Goal: Transaction & Acquisition: Purchase product/service

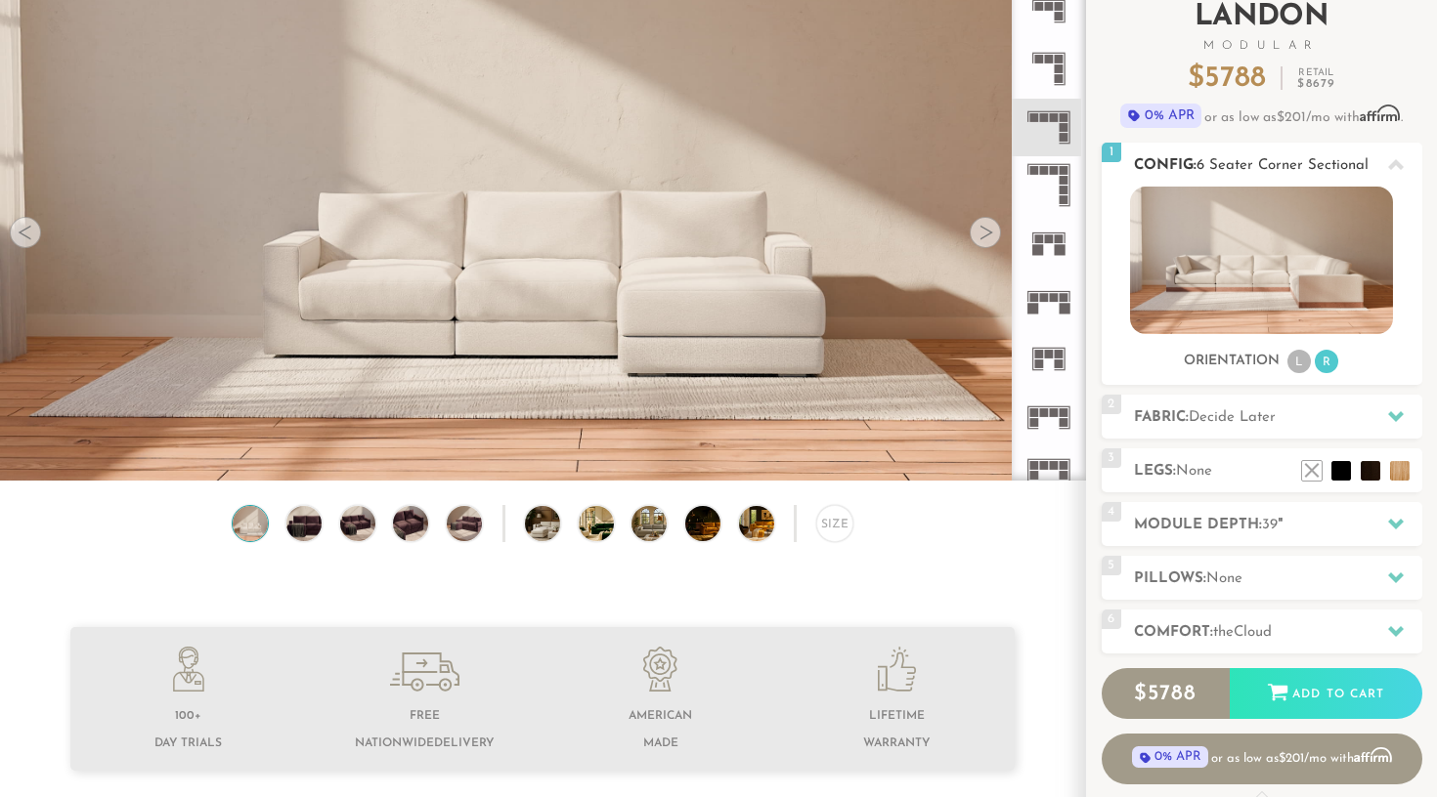
scroll to position [137, 0]
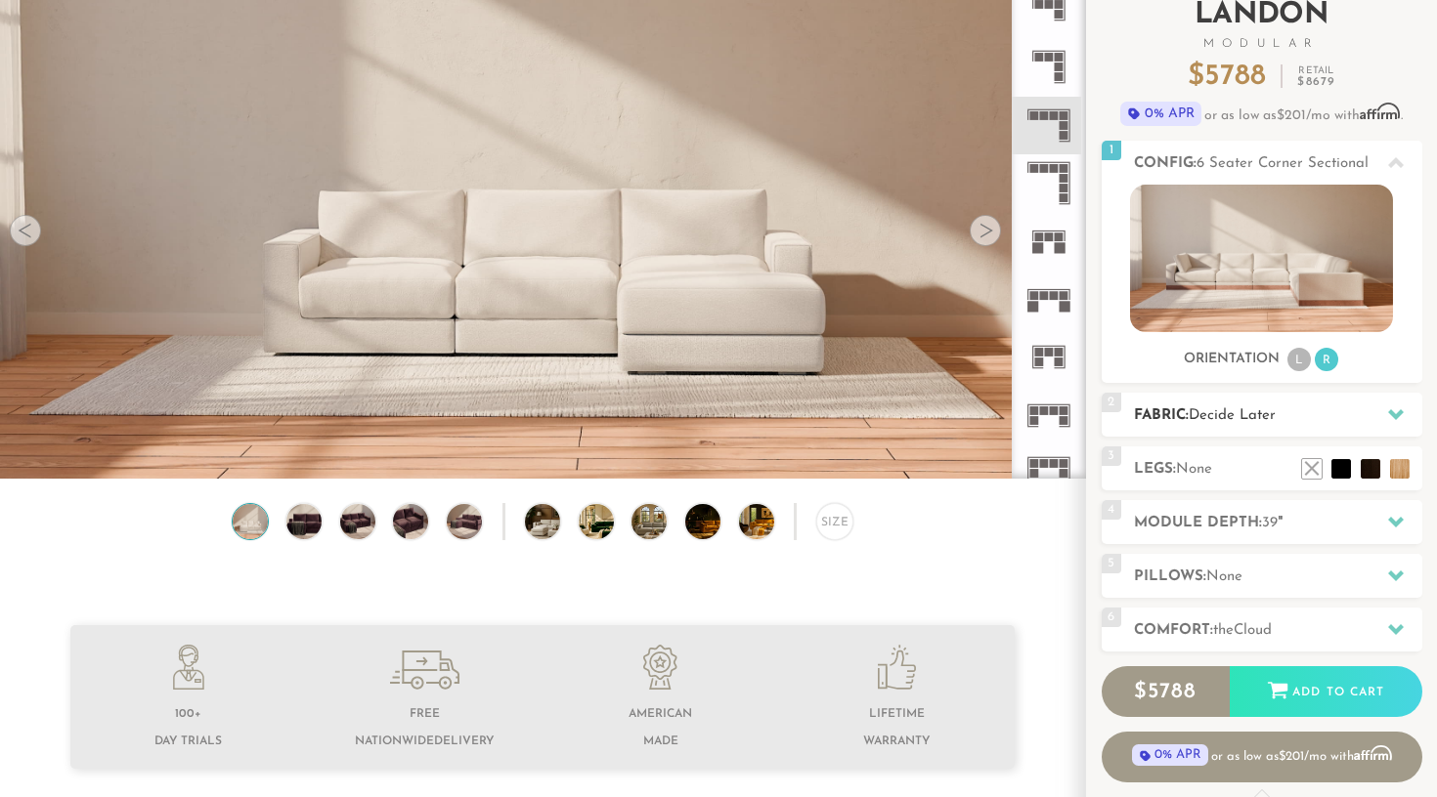
click at [1333, 410] on h2 "Fabric: Decide Later" at bounding box center [1278, 416] width 288 height 22
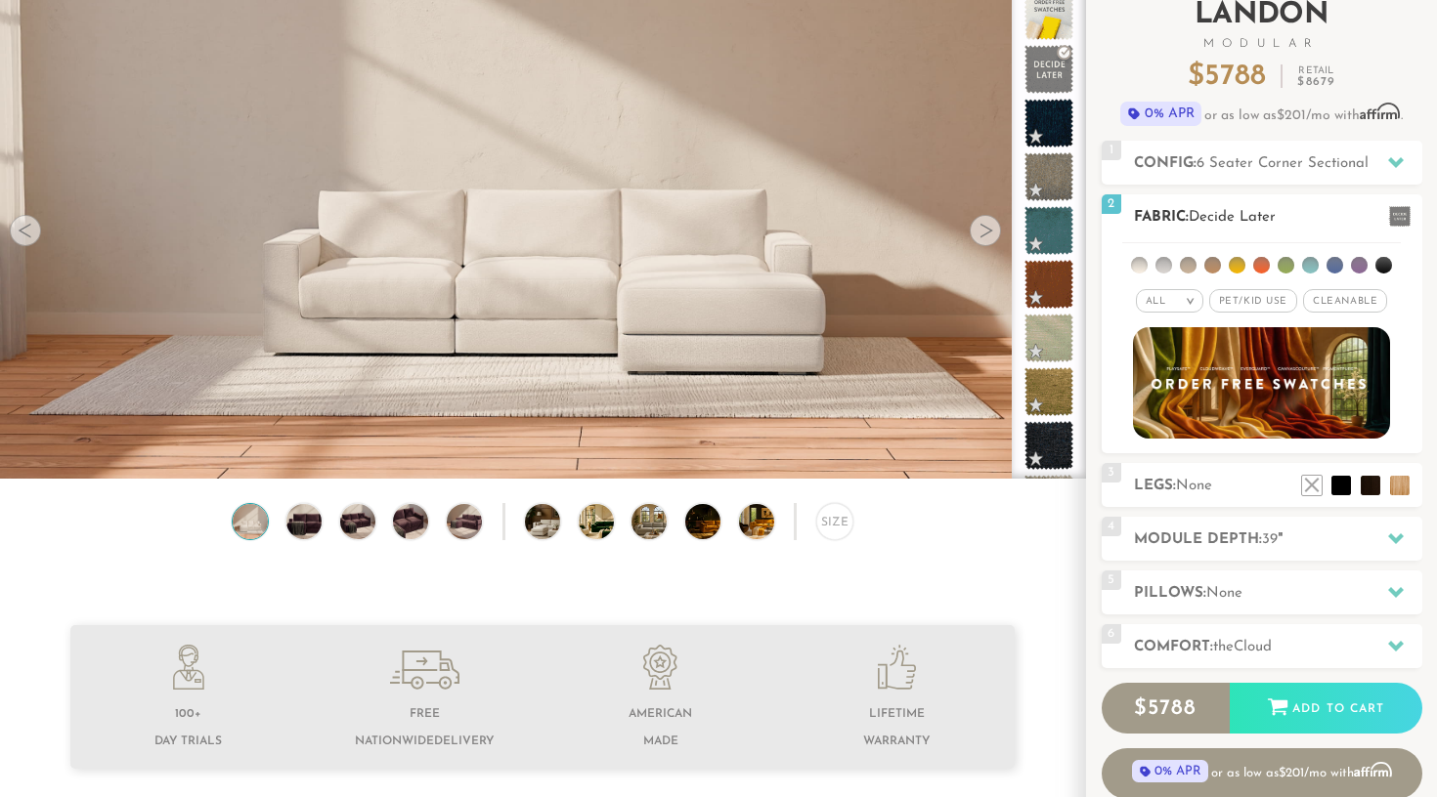
click at [1253, 304] on span "Pet/Kid Use x" at bounding box center [1253, 300] width 88 height 23
click at [1346, 306] on span "Cleanable x" at bounding box center [1352, 300] width 84 height 23
click at [1139, 267] on li at bounding box center [1139, 265] width 17 height 17
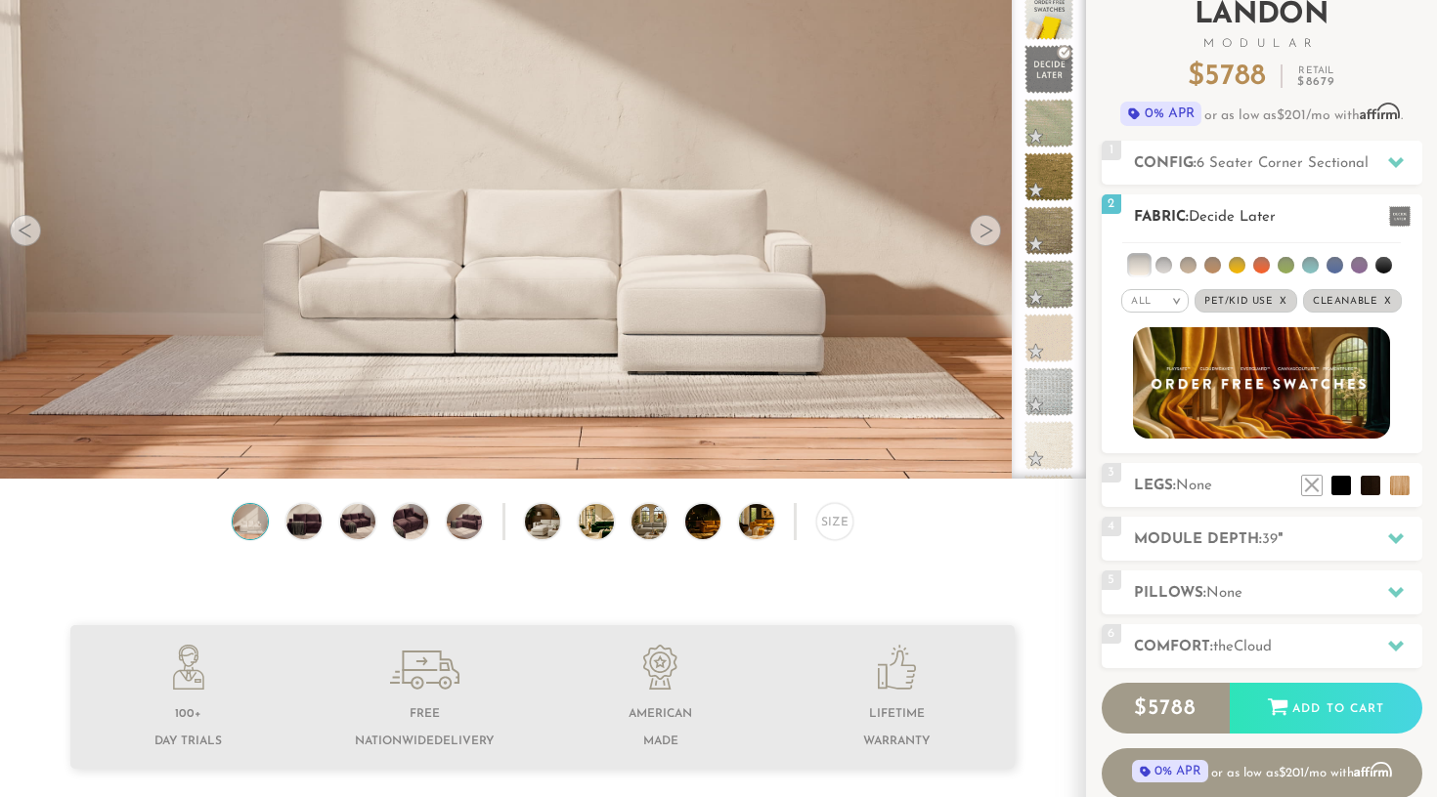
click at [1166, 268] on li at bounding box center [1163, 265] width 17 height 17
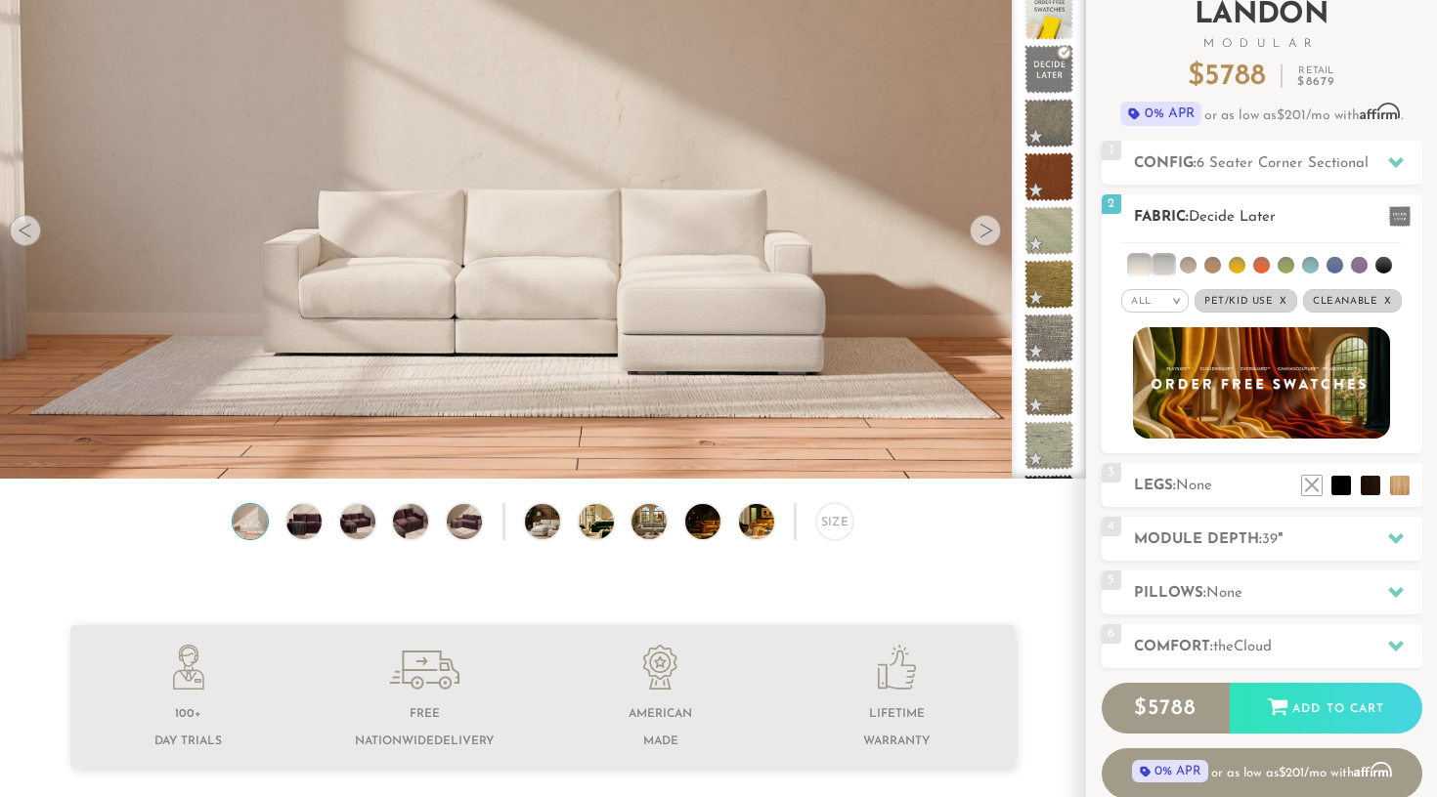
click at [1181, 271] on ul at bounding box center [1261, 261] width 279 height 36
click at [1183, 271] on li at bounding box center [1188, 265] width 17 height 17
click at [1183, 271] on li at bounding box center [1188, 265] width 20 height 20
click at [1172, 270] on li at bounding box center [1163, 265] width 20 height 20
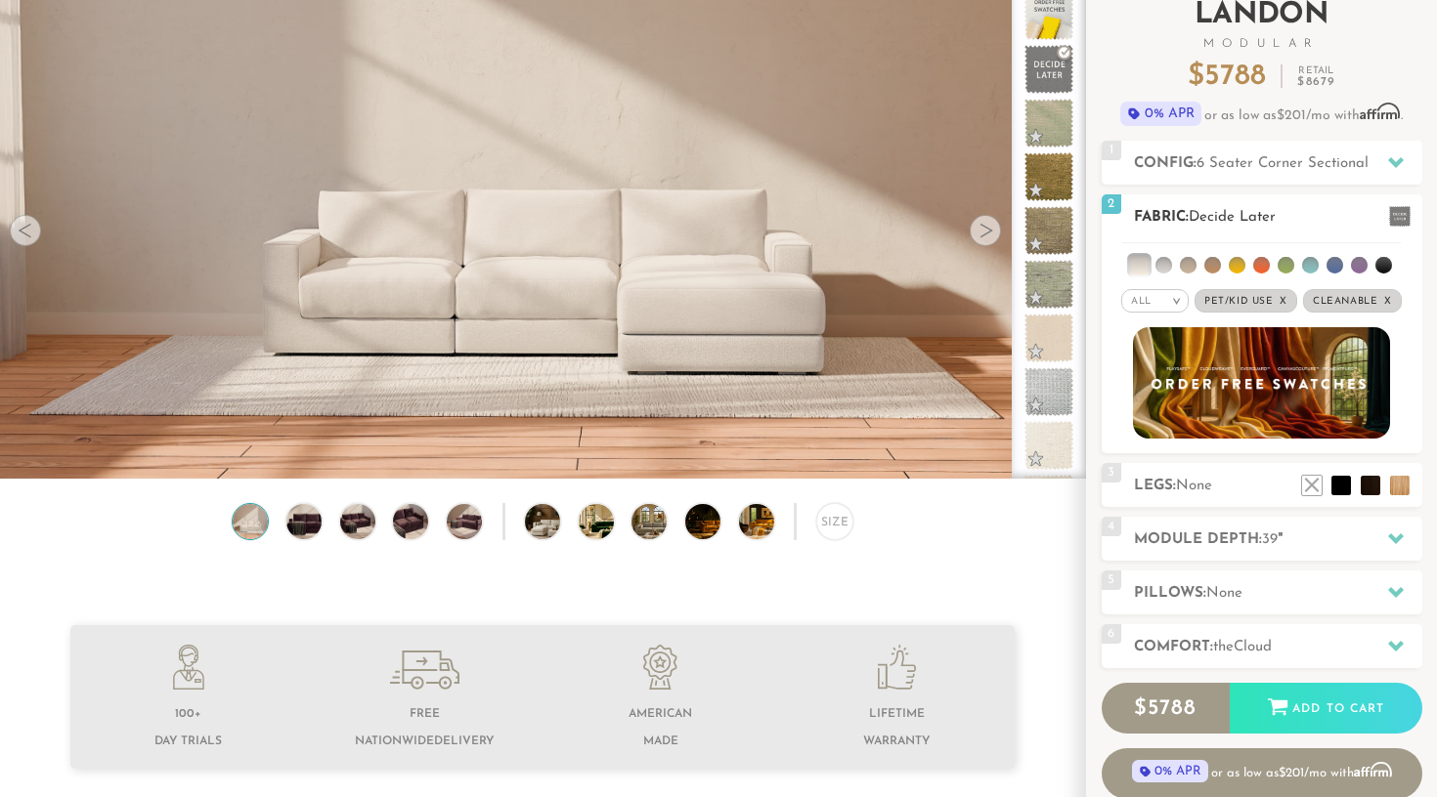
click at [1148, 266] on li at bounding box center [1139, 265] width 20 height 20
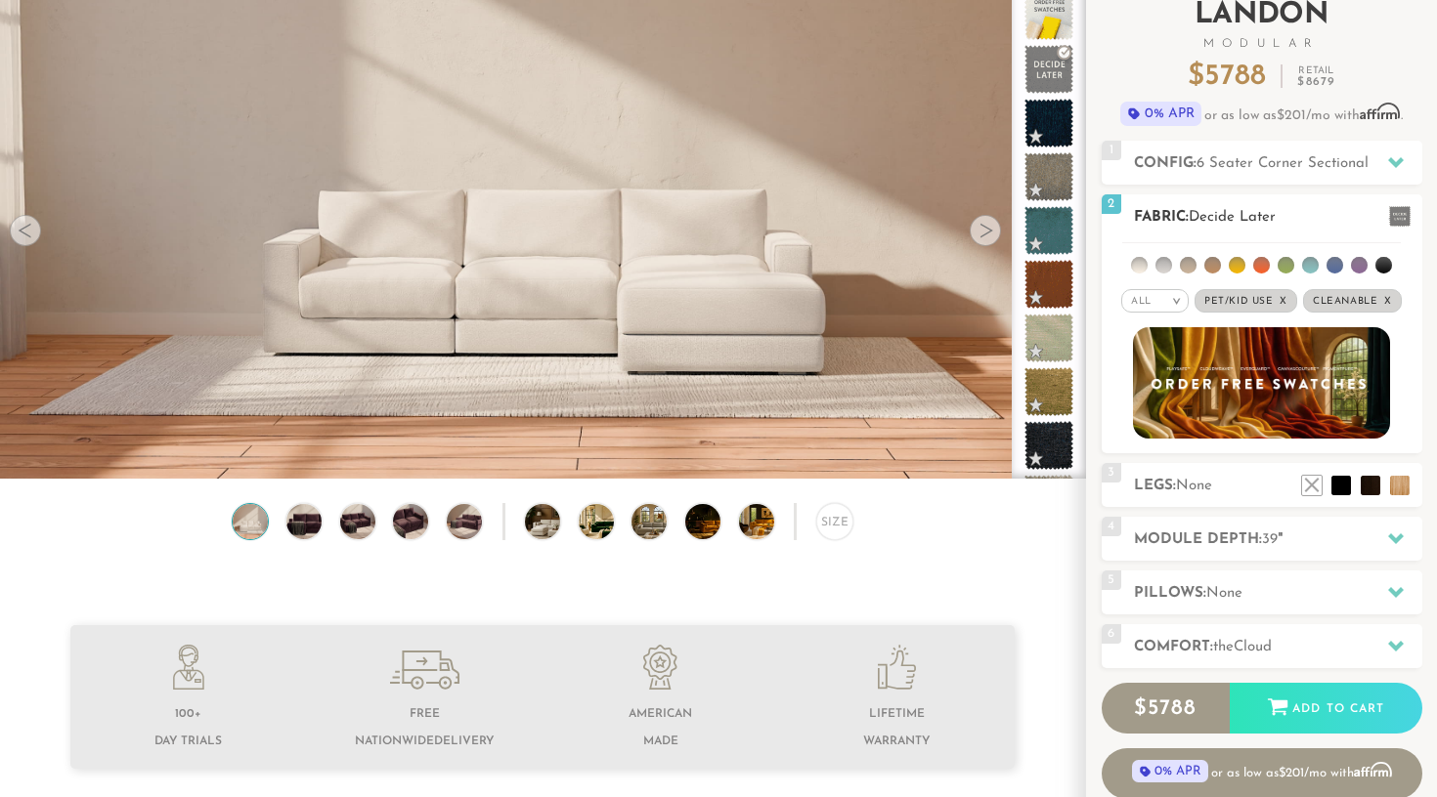
click at [1228, 212] on span "Decide Later" at bounding box center [1231, 217] width 87 height 15
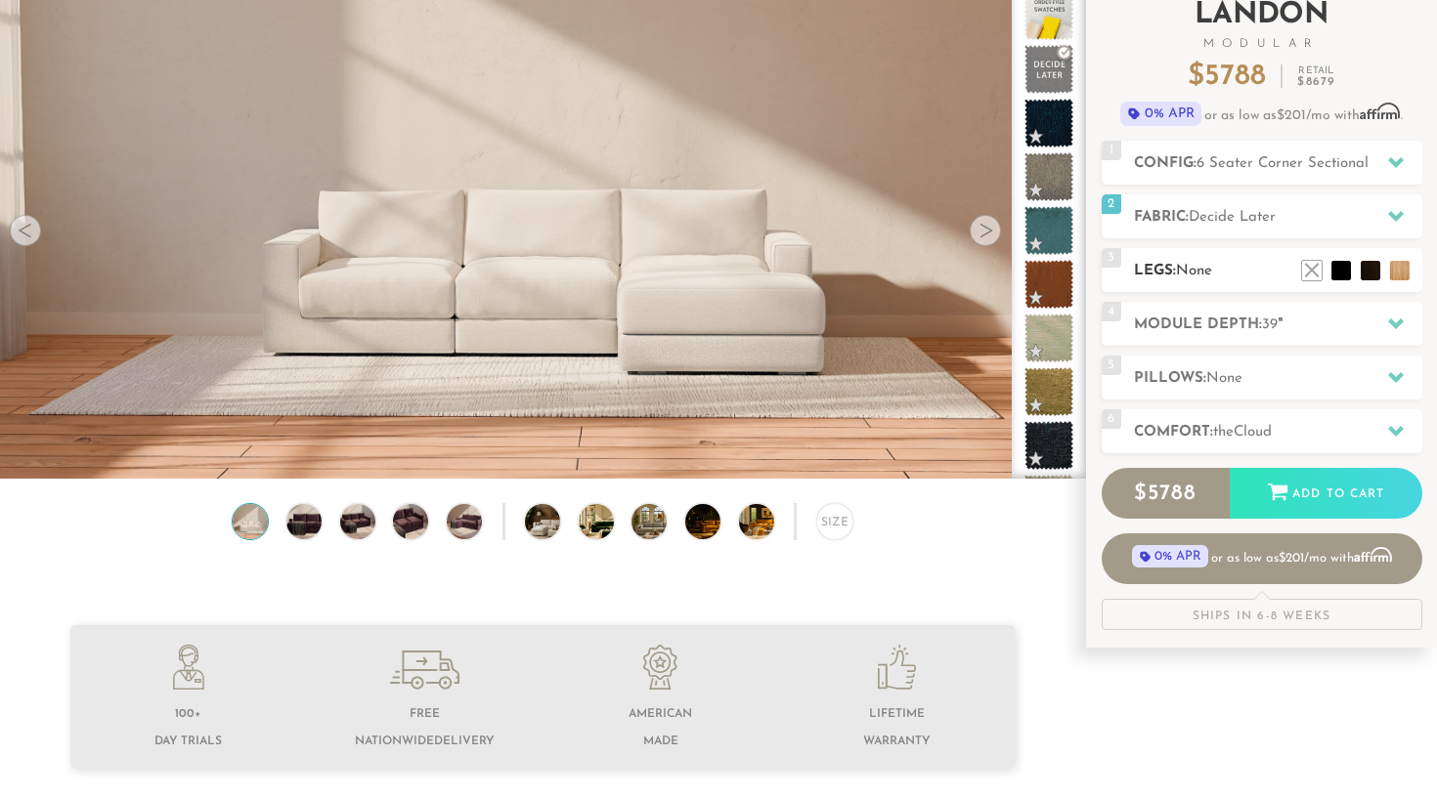
click at [1229, 274] on h2 "Legs: None" at bounding box center [1278, 271] width 288 height 22
click at [1403, 272] on li at bounding box center [1370, 241] width 78 height 78
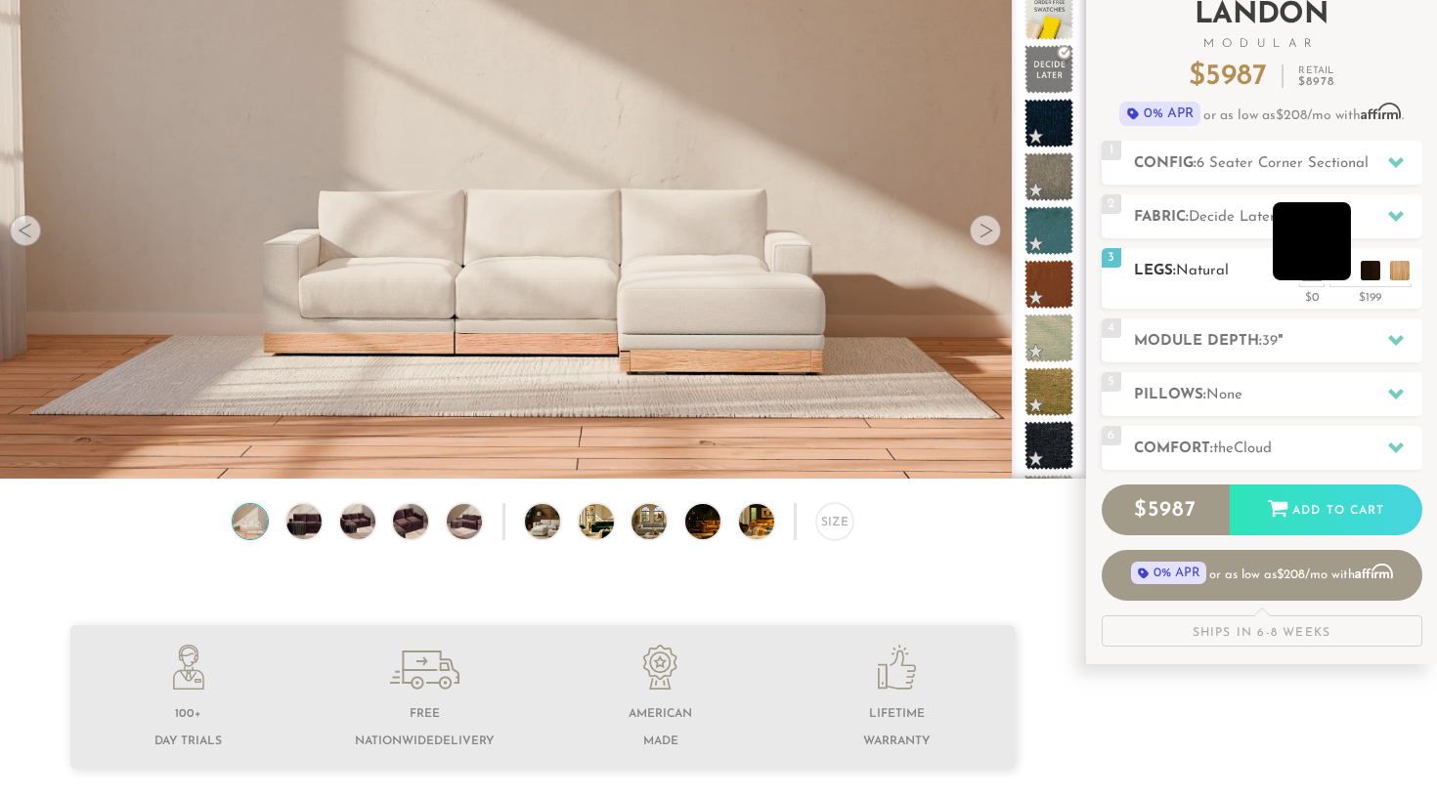
click at [1345, 273] on li at bounding box center [1311, 241] width 78 height 78
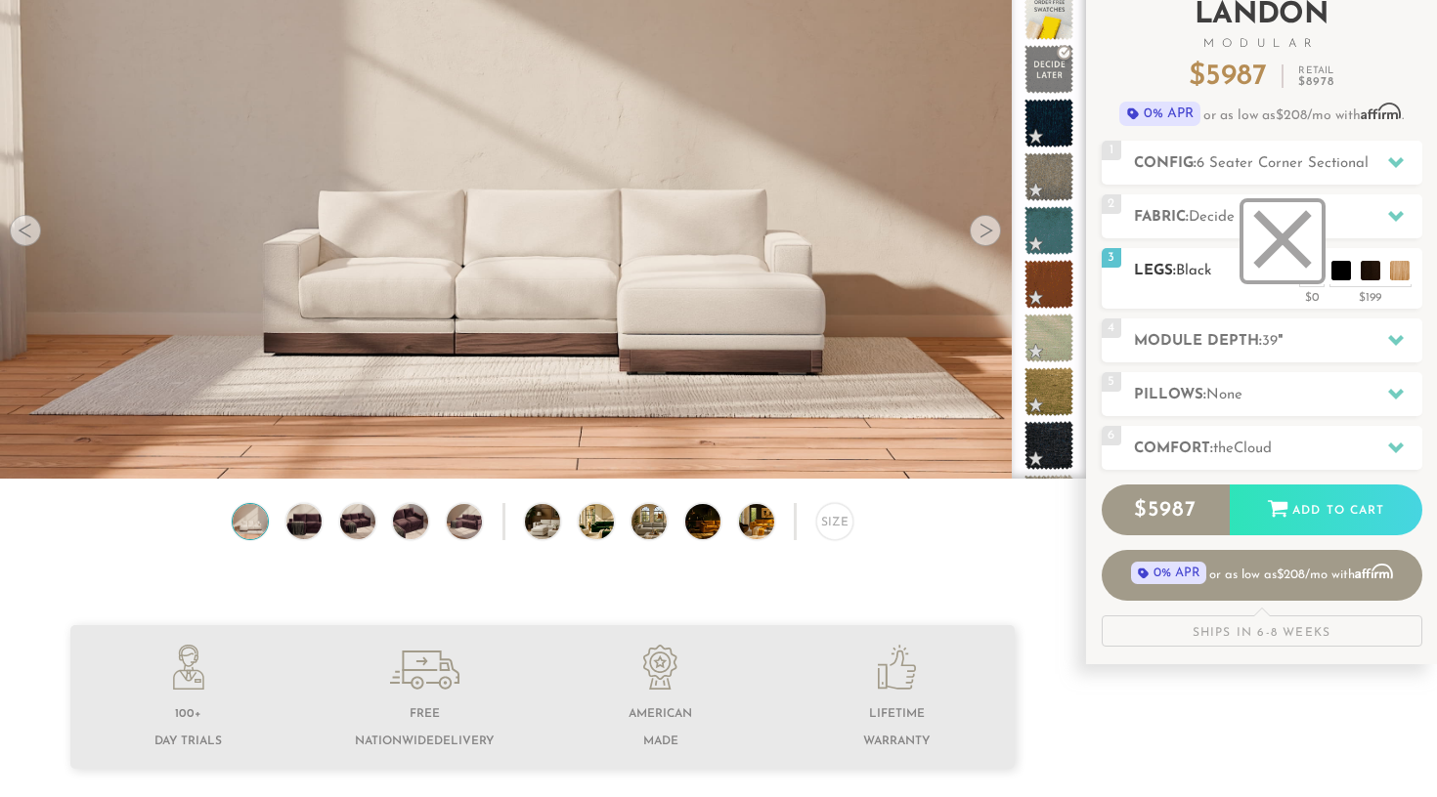
click at [1311, 267] on li at bounding box center [1282, 241] width 78 height 78
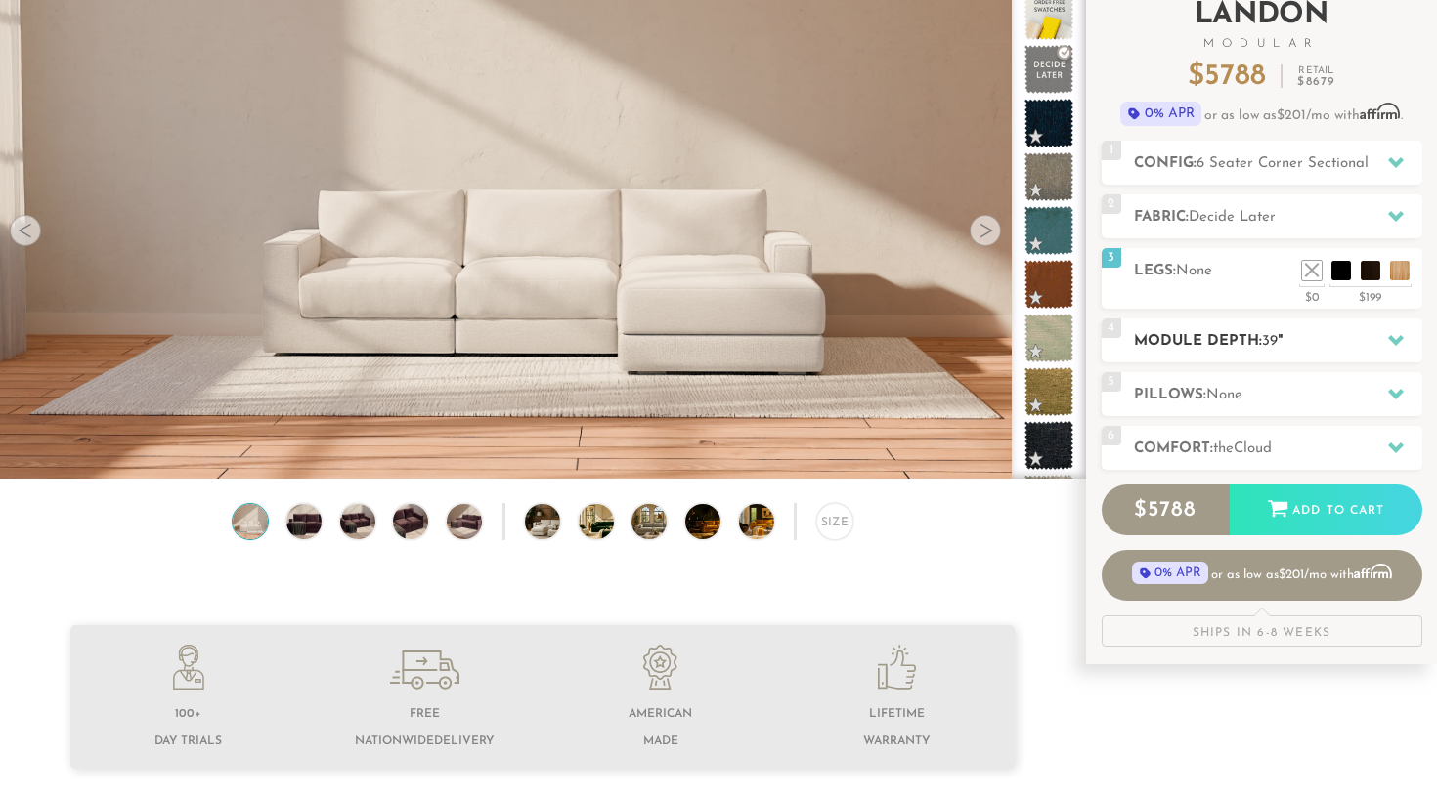
click at [1201, 333] on h2 "Module Depth: 39 "" at bounding box center [1278, 341] width 288 height 22
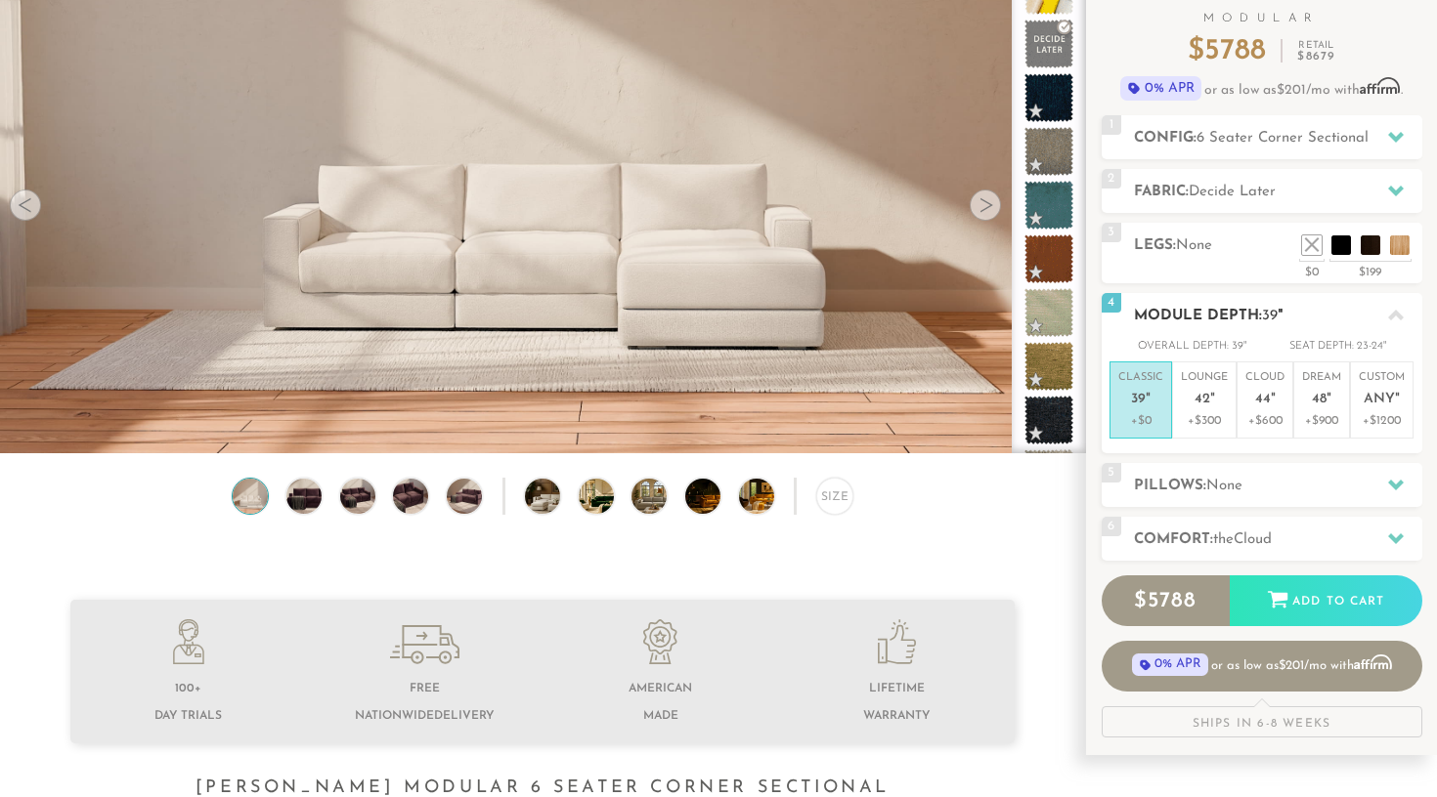
scroll to position [163, 0]
click at [1330, 397] on em """ at bounding box center [1328, 399] width 5 height 17
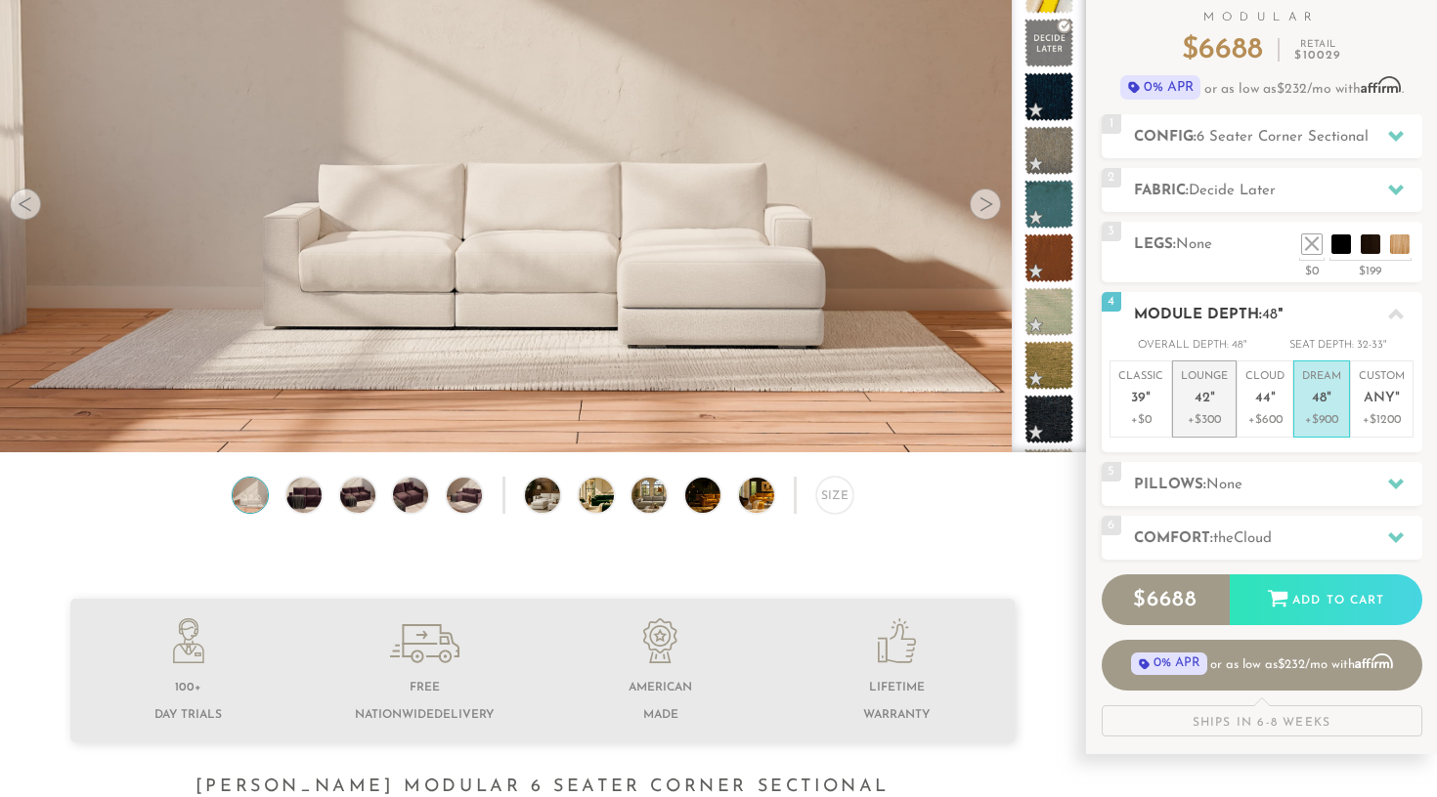
click at [1200, 382] on p "Lounge 42 "" at bounding box center [1204, 390] width 47 height 42
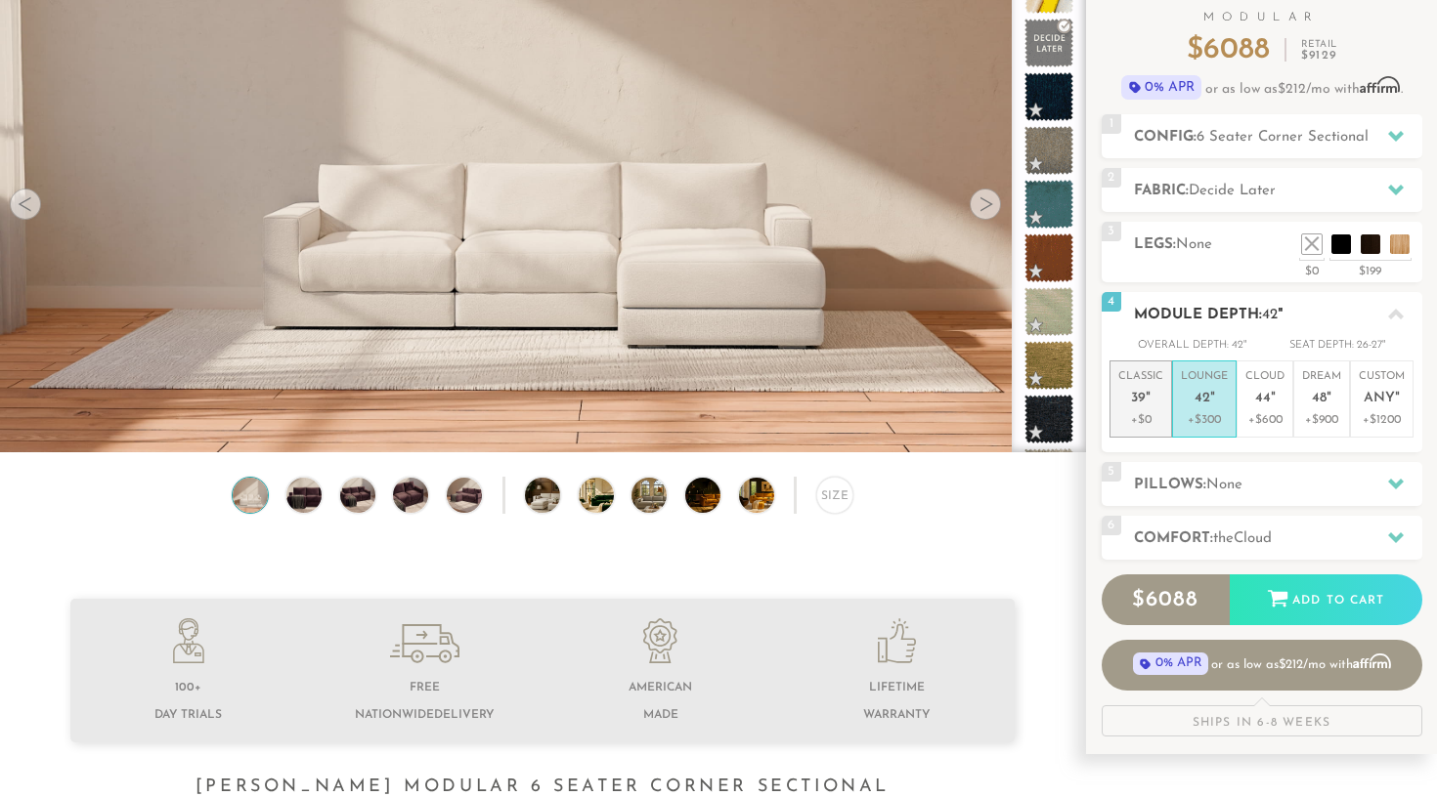
click at [1139, 391] on span "39" at bounding box center [1138, 399] width 15 height 17
click at [1122, 492] on div "5 Pillows: None" at bounding box center [1261, 484] width 321 height 44
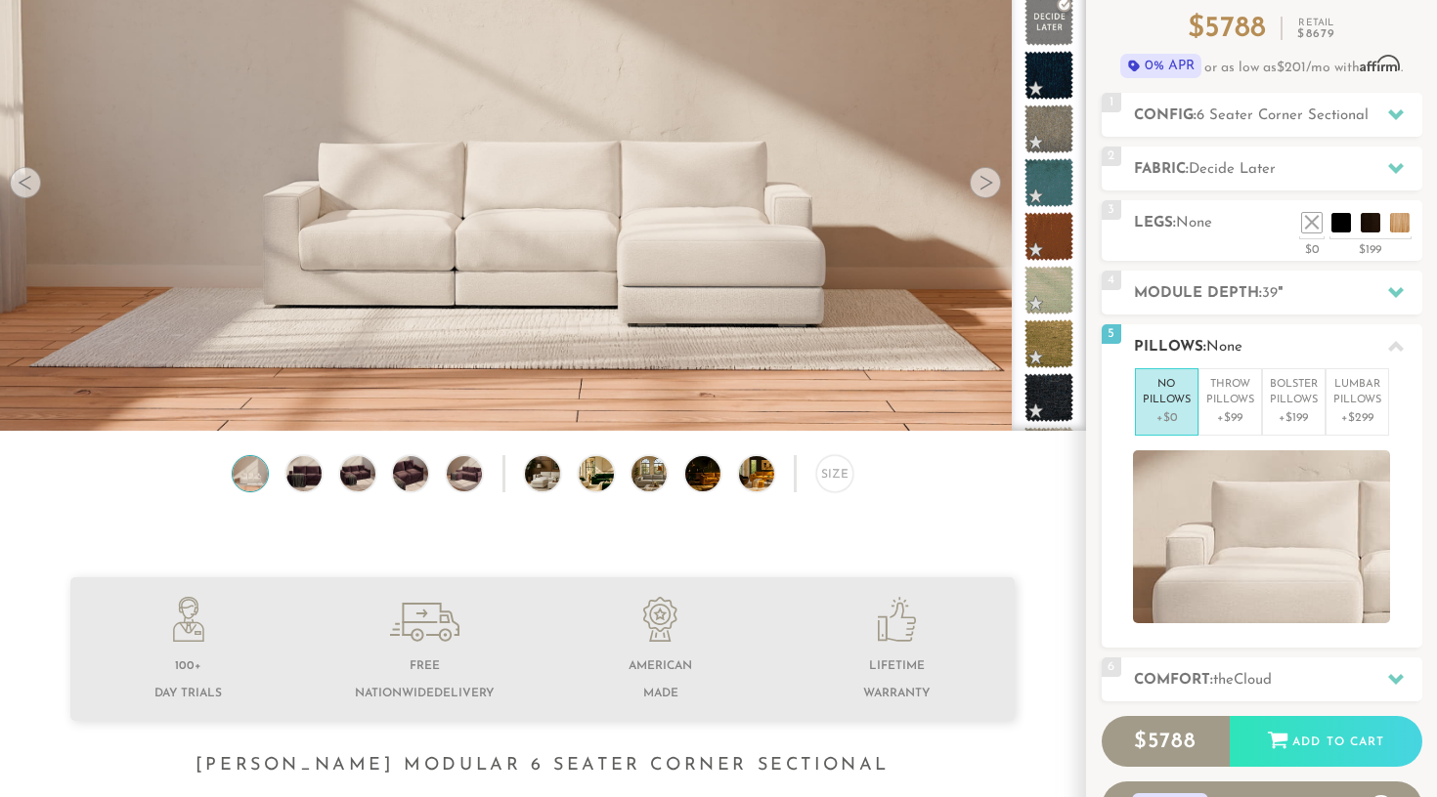
scroll to position [187, 0]
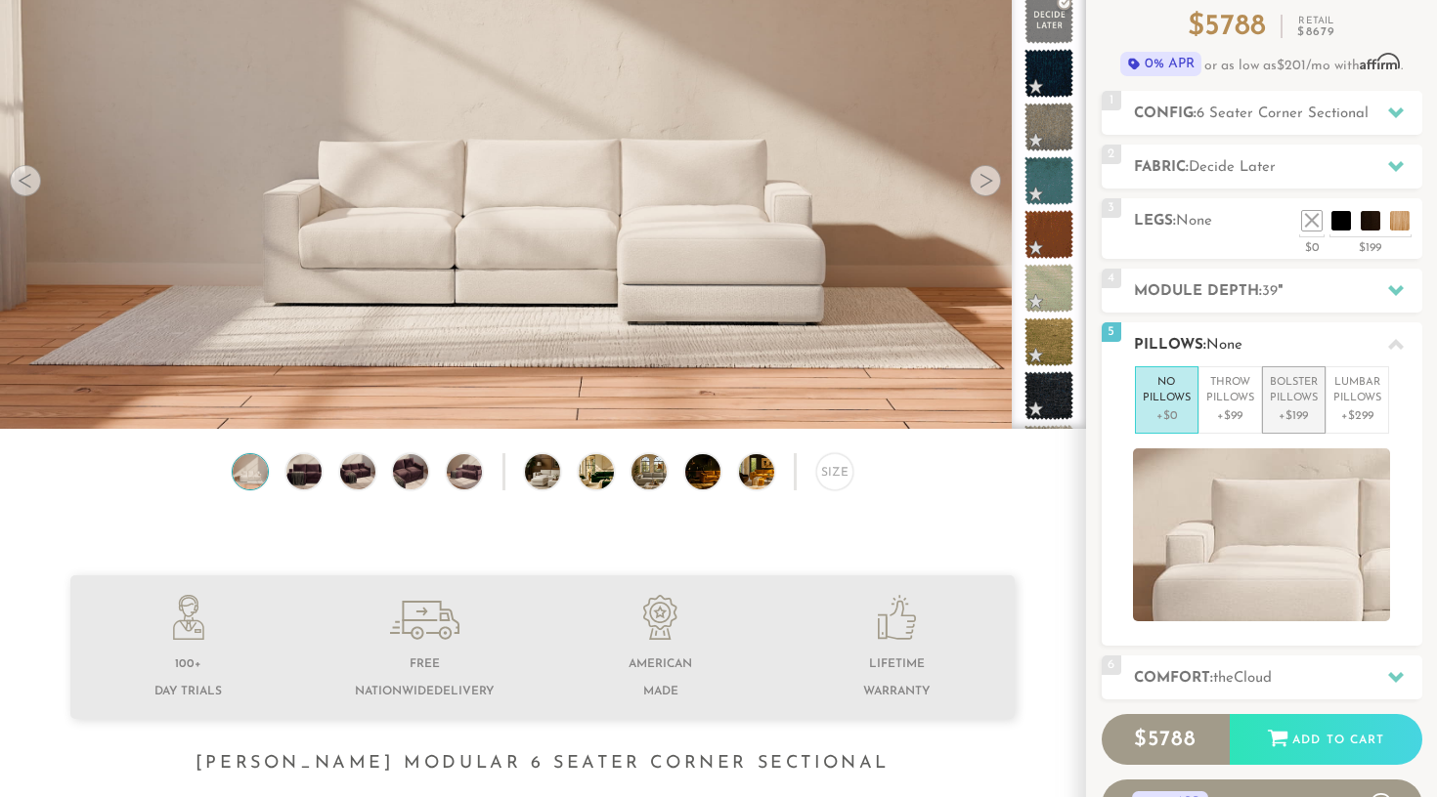
click at [1303, 400] on p "Bolster Pillows" at bounding box center [1293, 391] width 48 height 32
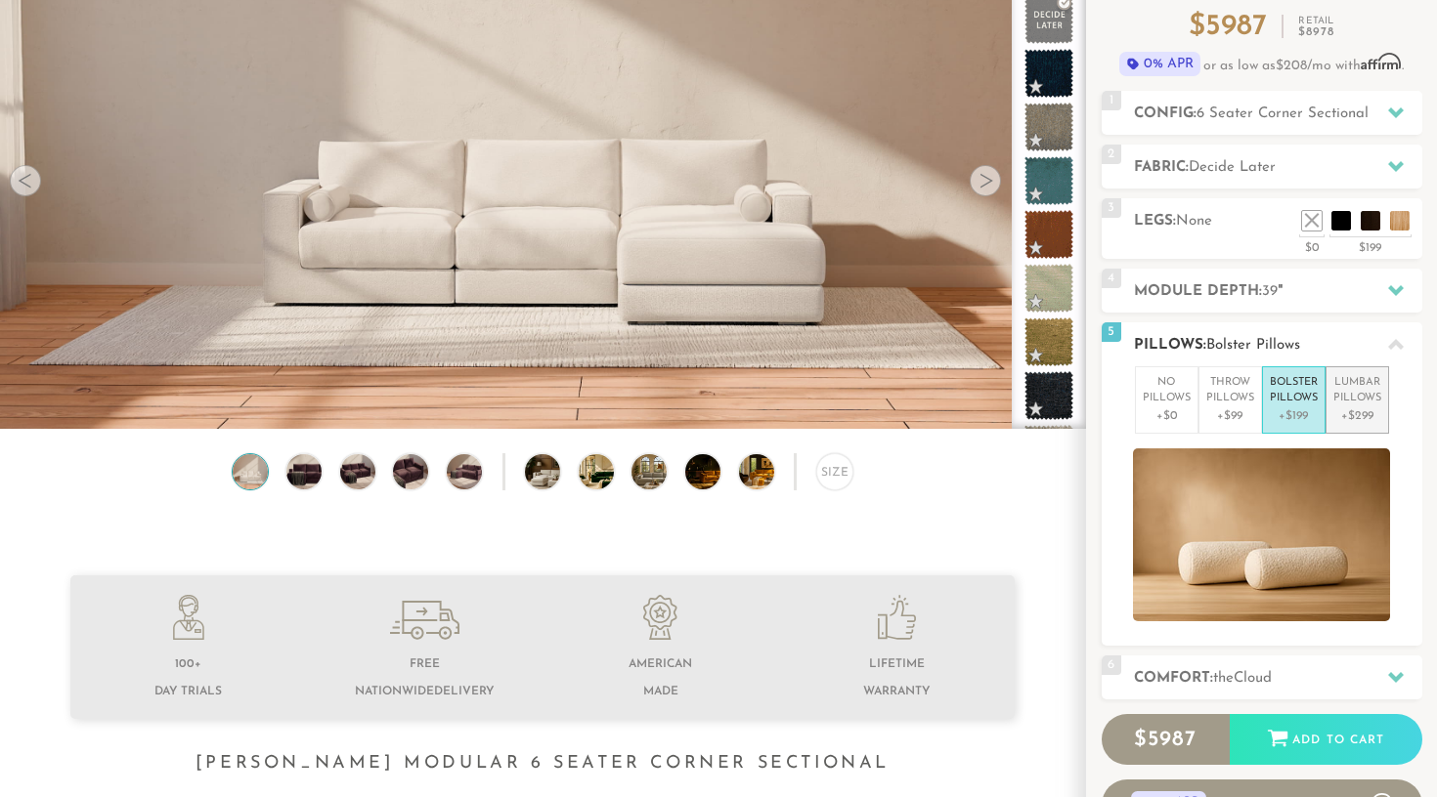
click at [1360, 402] on p "Lumbar Pillows" at bounding box center [1357, 391] width 48 height 32
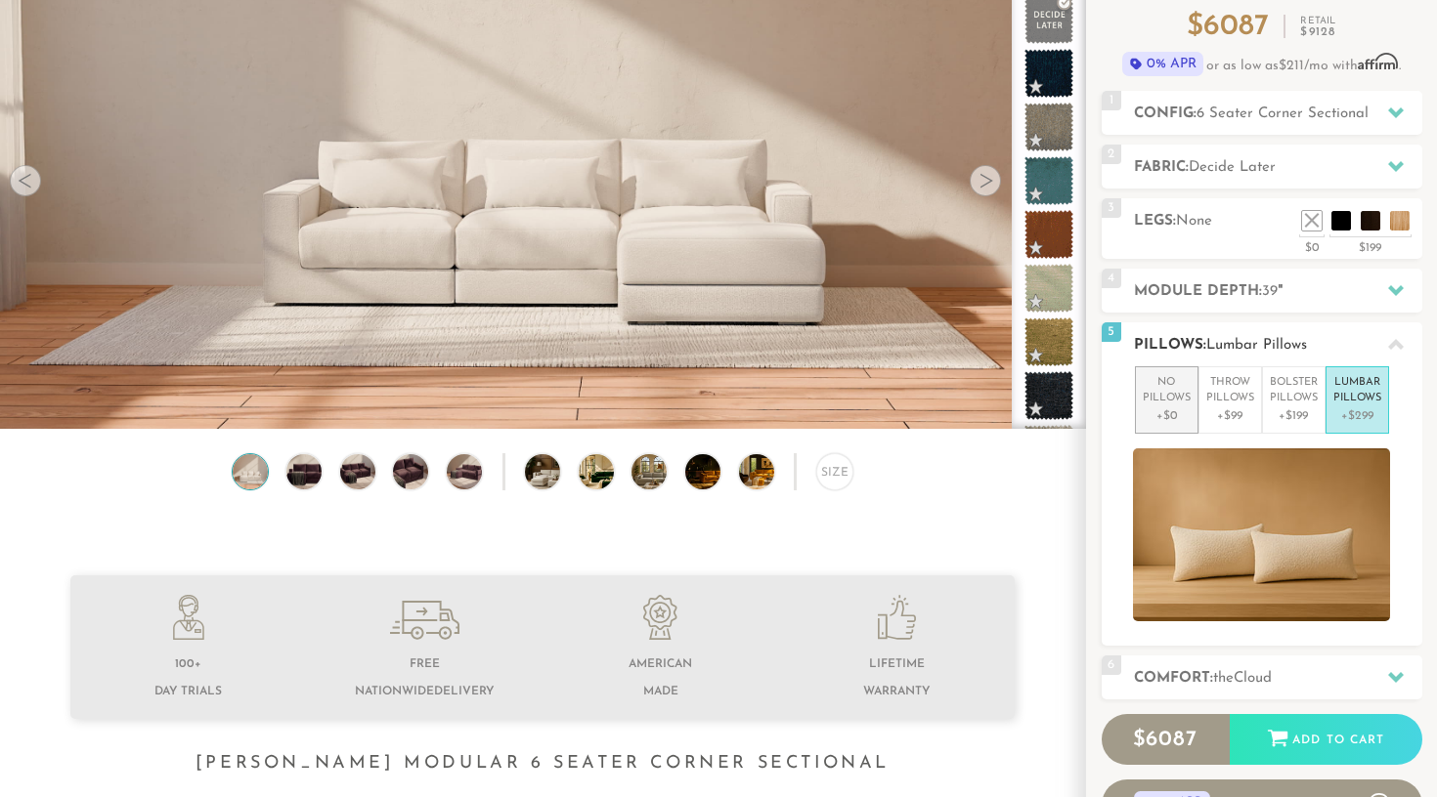
click at [1161, 397] on p "No Pillows" at bounding box center [1166, 391] width 48 height 32
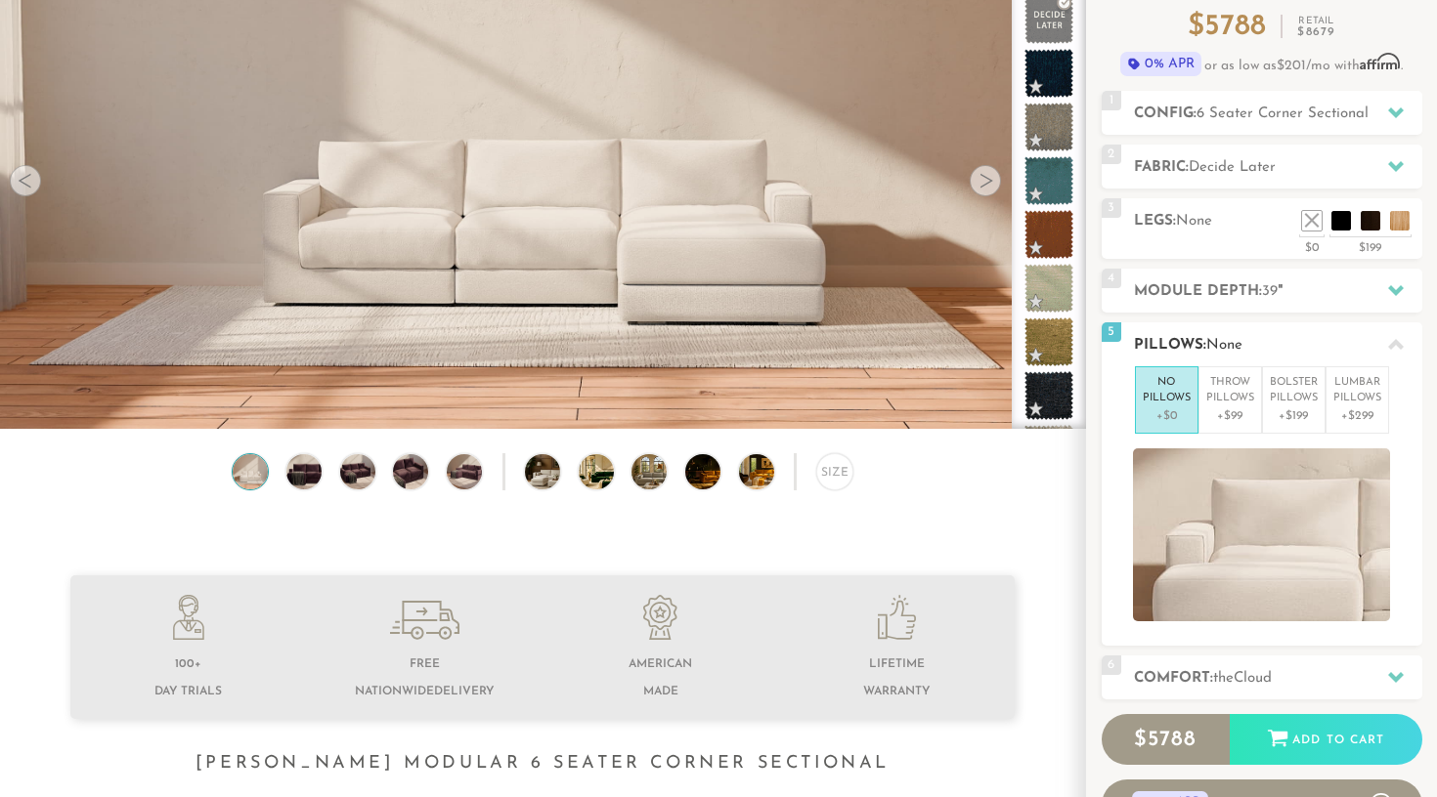
scroll to position [200, 0]
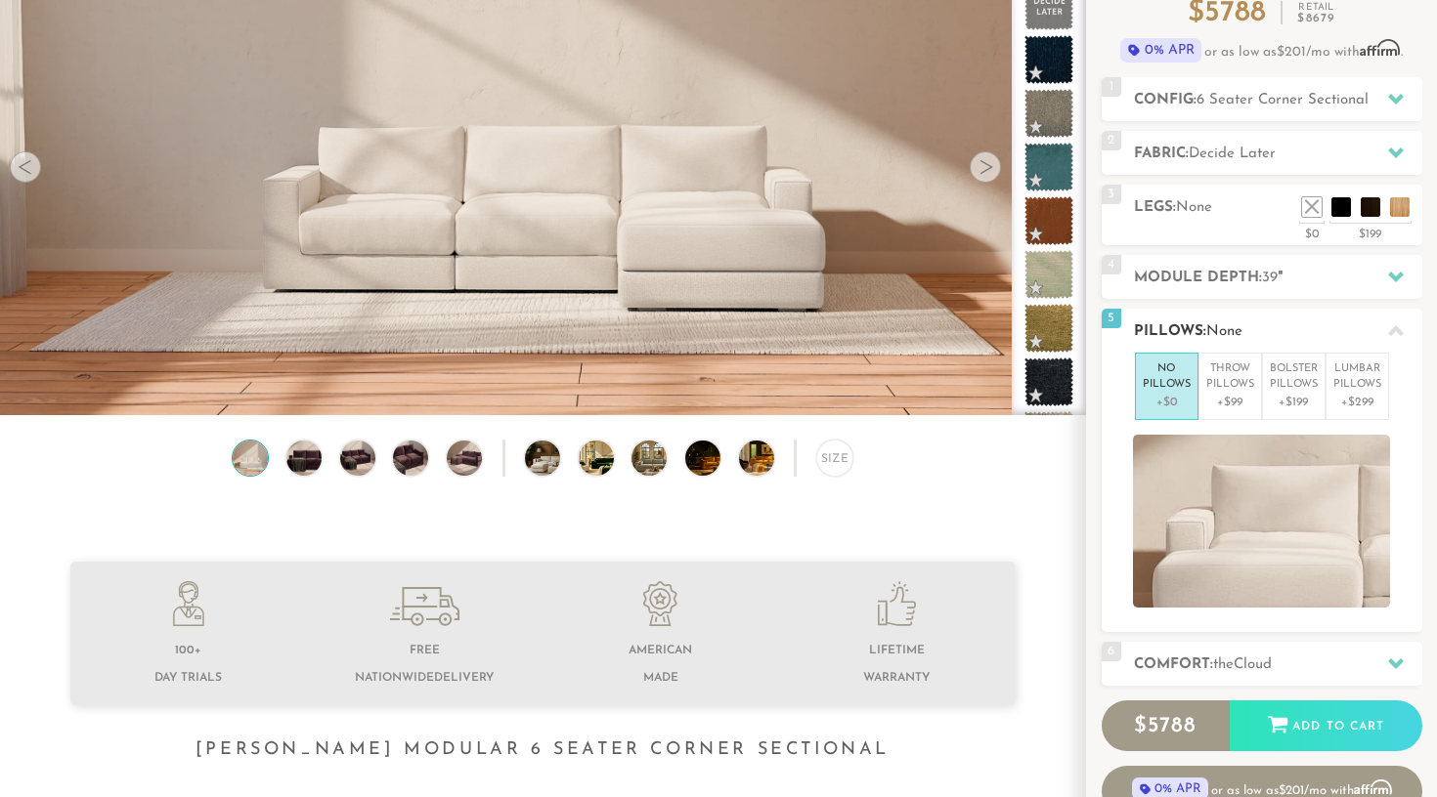
click at [1185, 328] on h2 "Pillows: None" at bounding box center [1278, 332] width 288 height 22
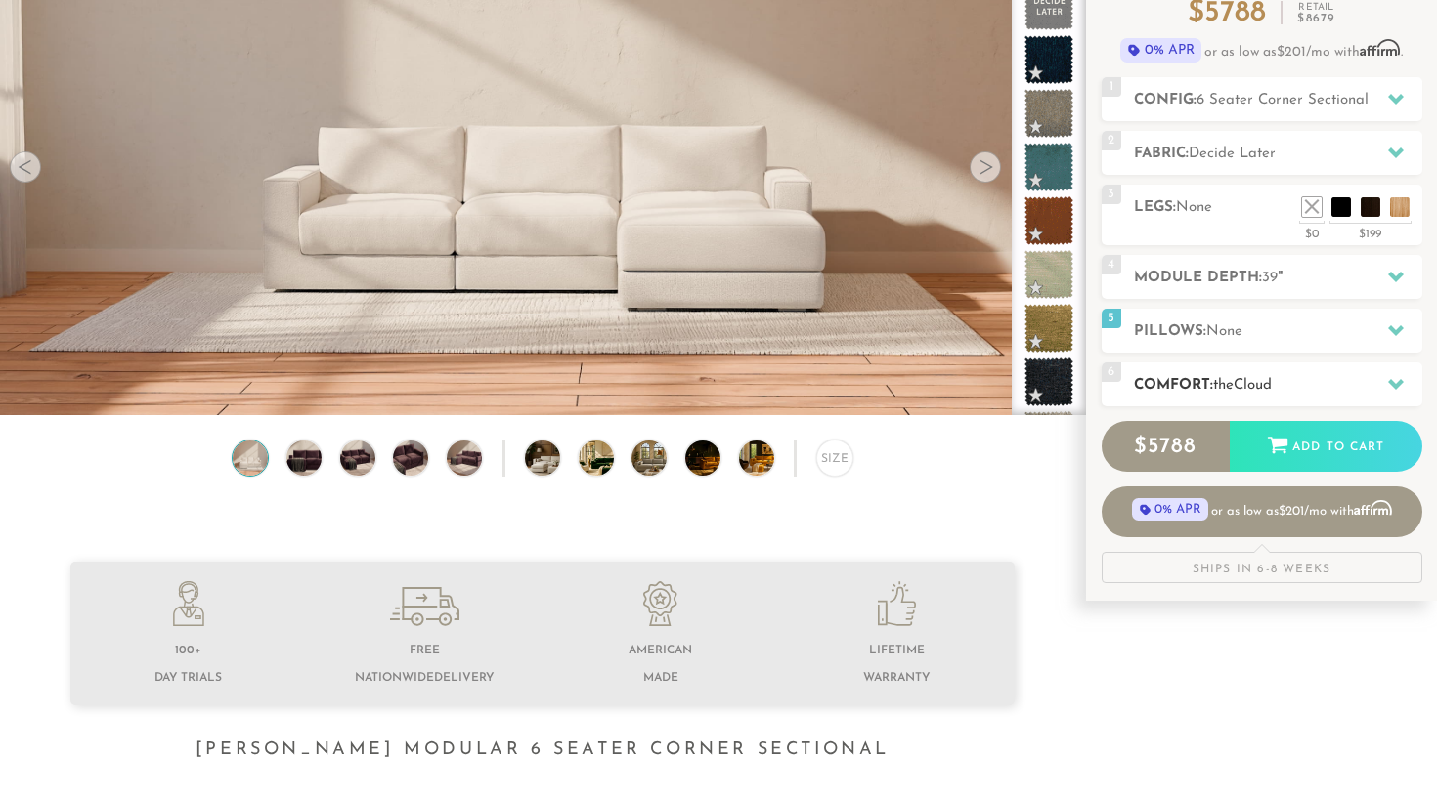
click at [1182, 390] on h2 "Comfort: the Cloud" at bounding box center [1278, 385] width 288 height 22
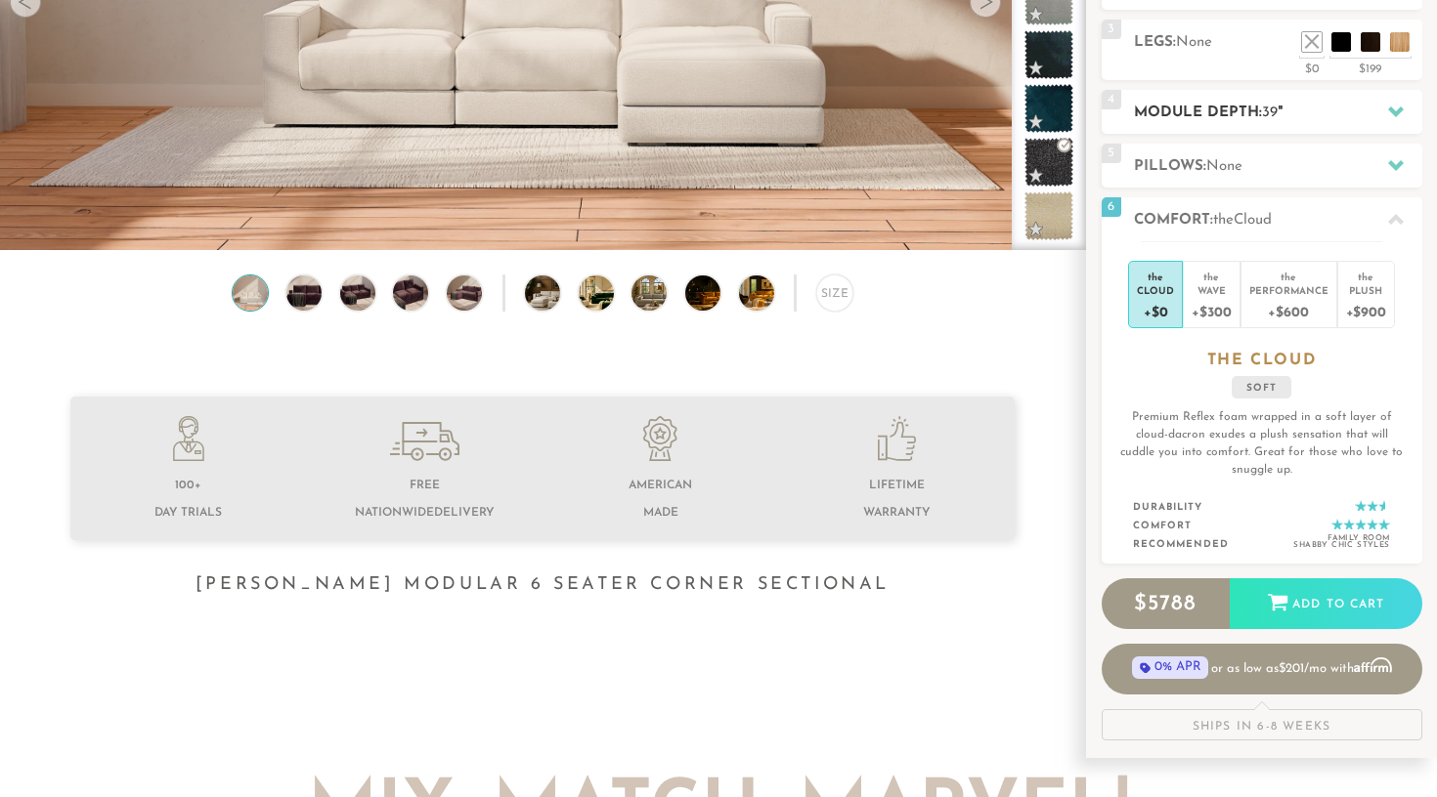
scroll to position [367, 0]
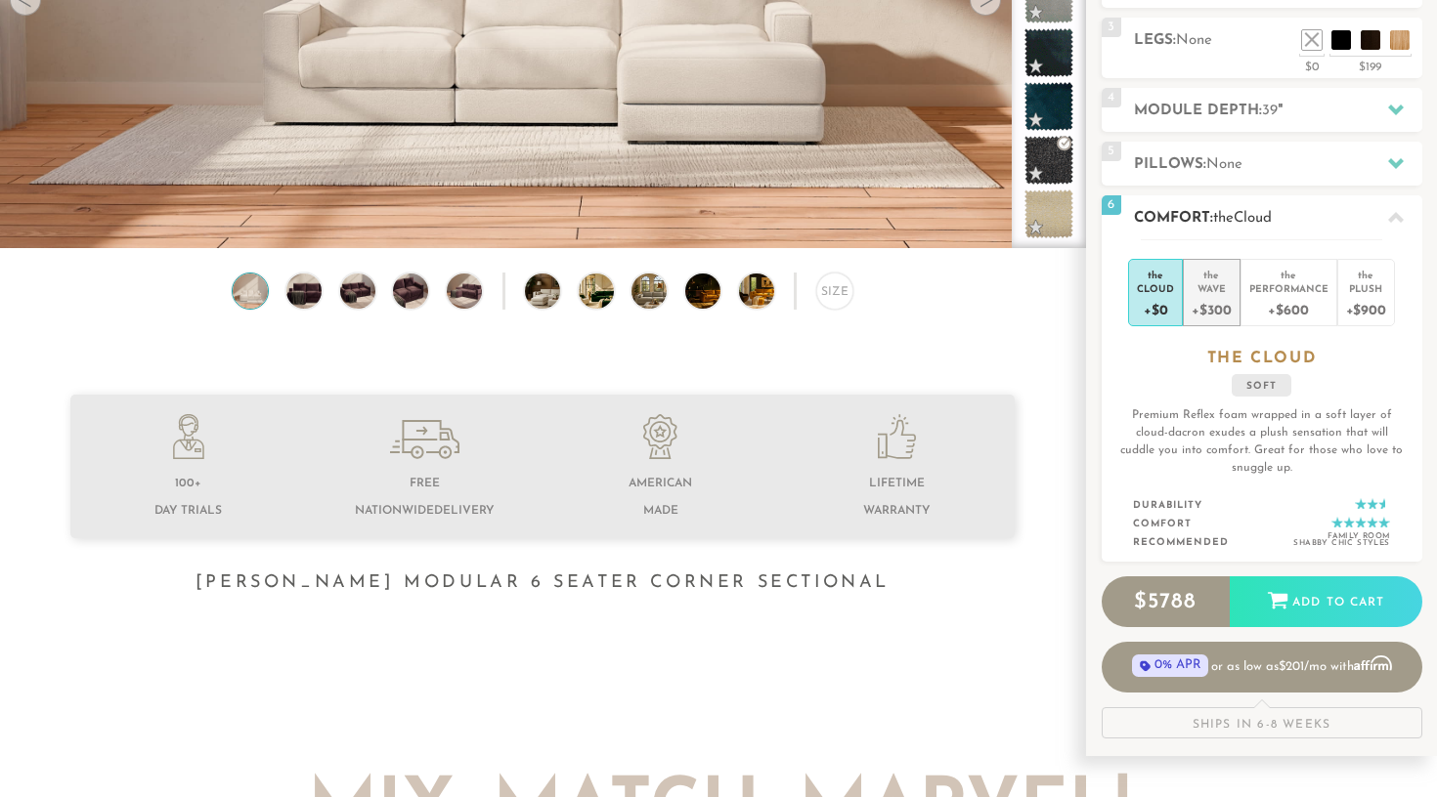
click at [1218, 301] on div "+$300" at bounding box center [1210, 309] width 39 height 28
click at [1140, 290] on div "Cloud" at bounding box center [1155, 288] width 37 height 14
click at [1181, 291] on li "the Cloud +$0" at bounding box center [1155, 292] width 55 height 67
click at [1213, 296] on div "+$300" at bounding box center [1210, 309] width 39 height 28
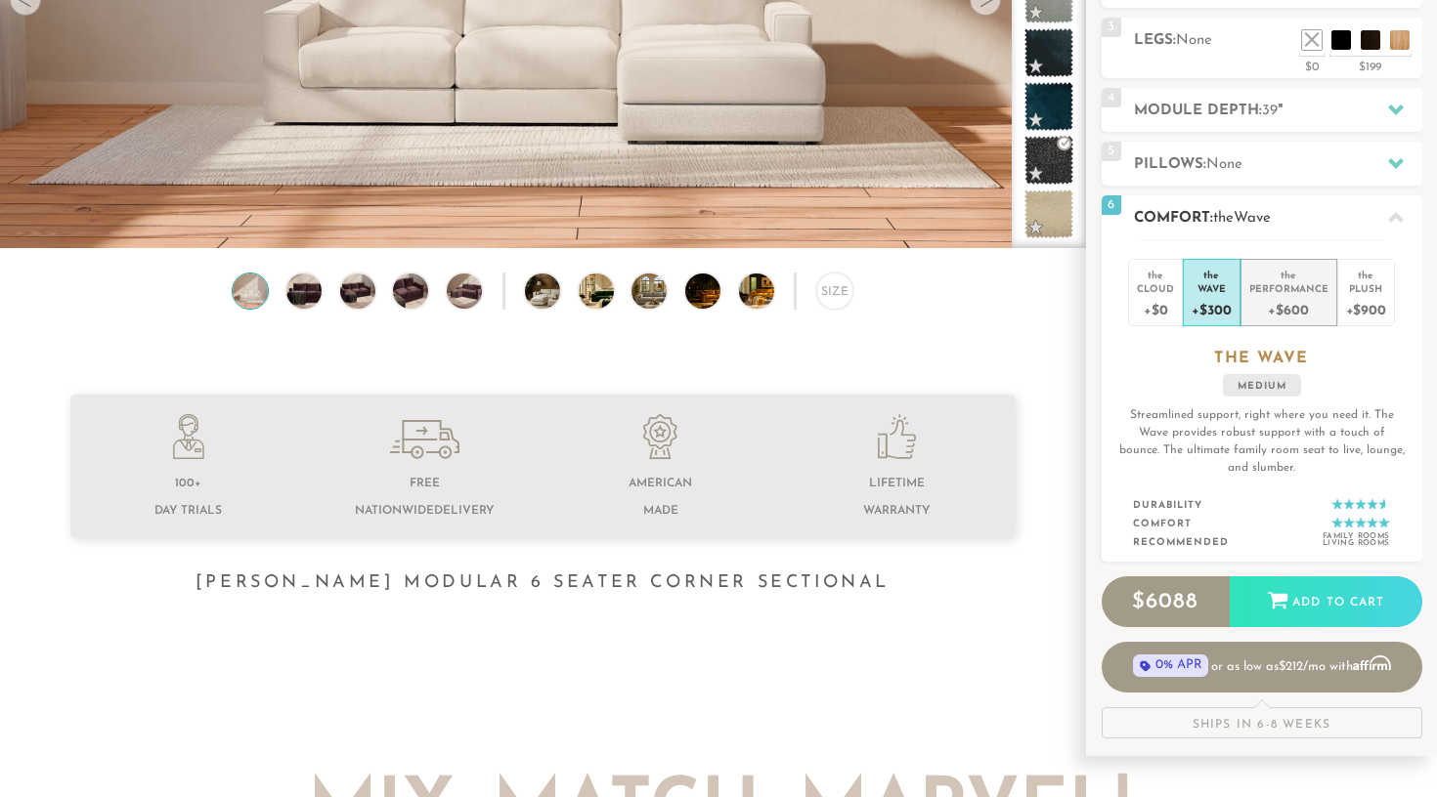
click at [1310, 304] on div "+$600" at bounding box center [1288, 309] width 79 height 28
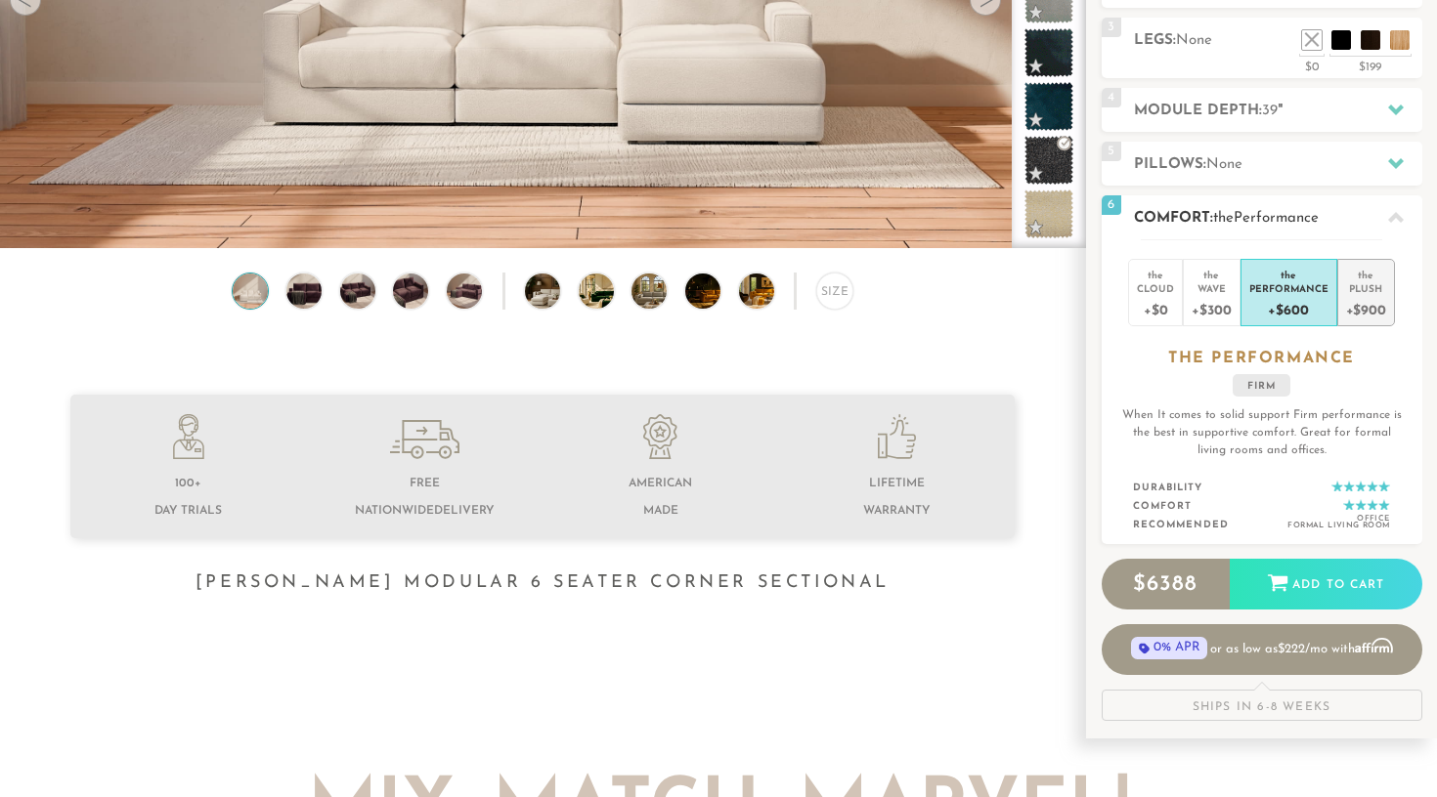
click at [1354, 303] on div "+$900" at bounding box center [1366, 309] width 40 height 28
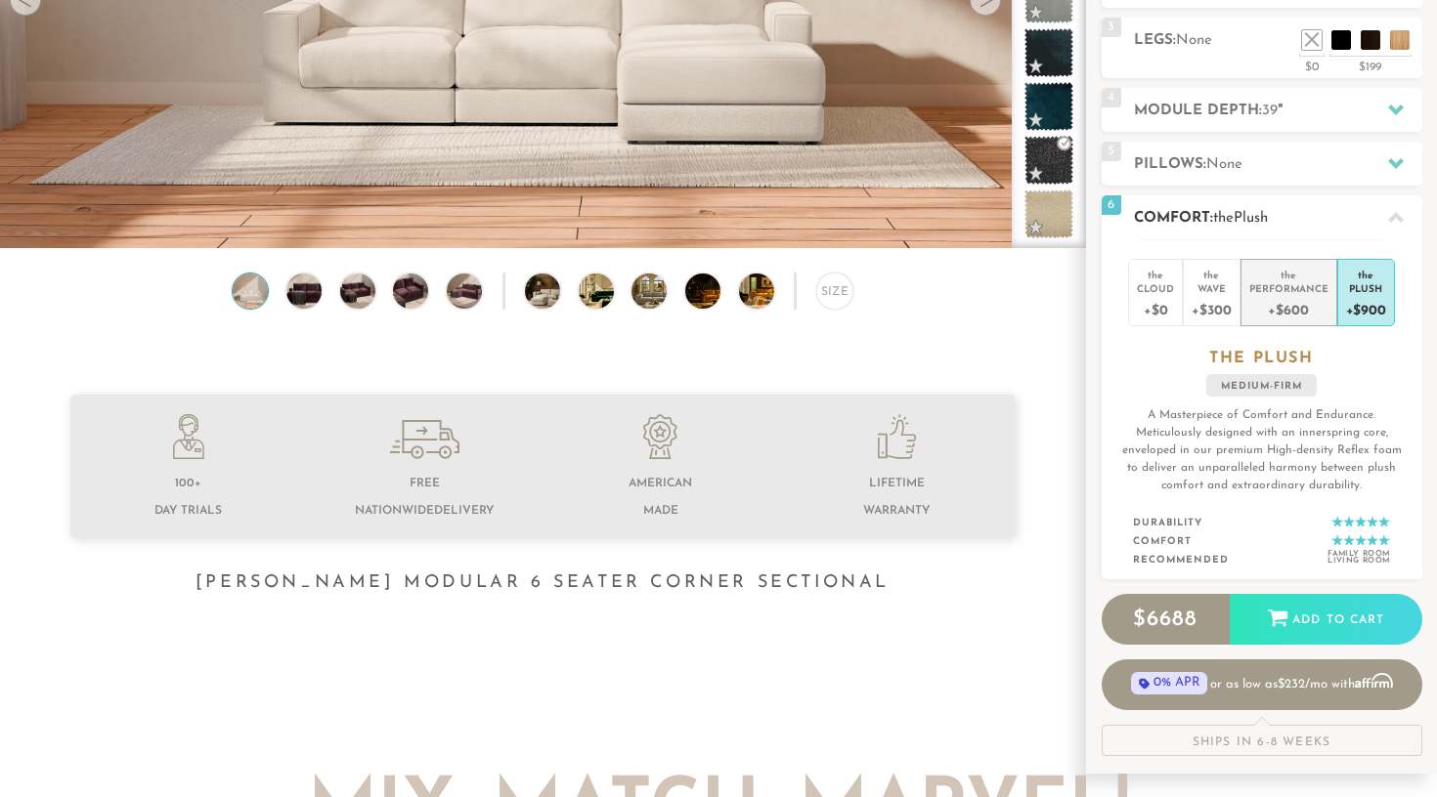
click at [1272, 296] on div "+$600" at bounding box center [1288, 309] width 79 height 28
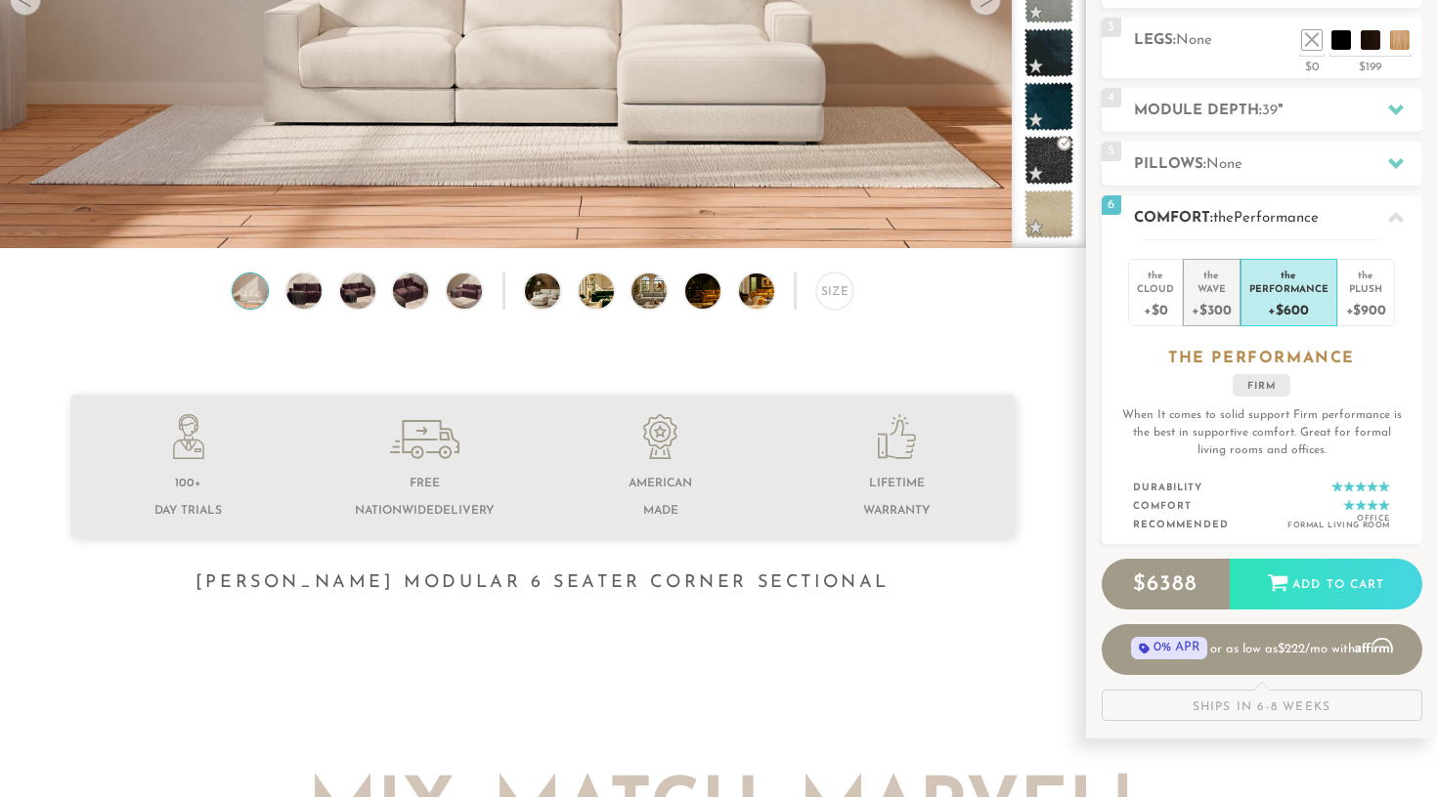
click at [1211, 285] on div "Wave" at bounding box center [1210, 288] width 39 height 14
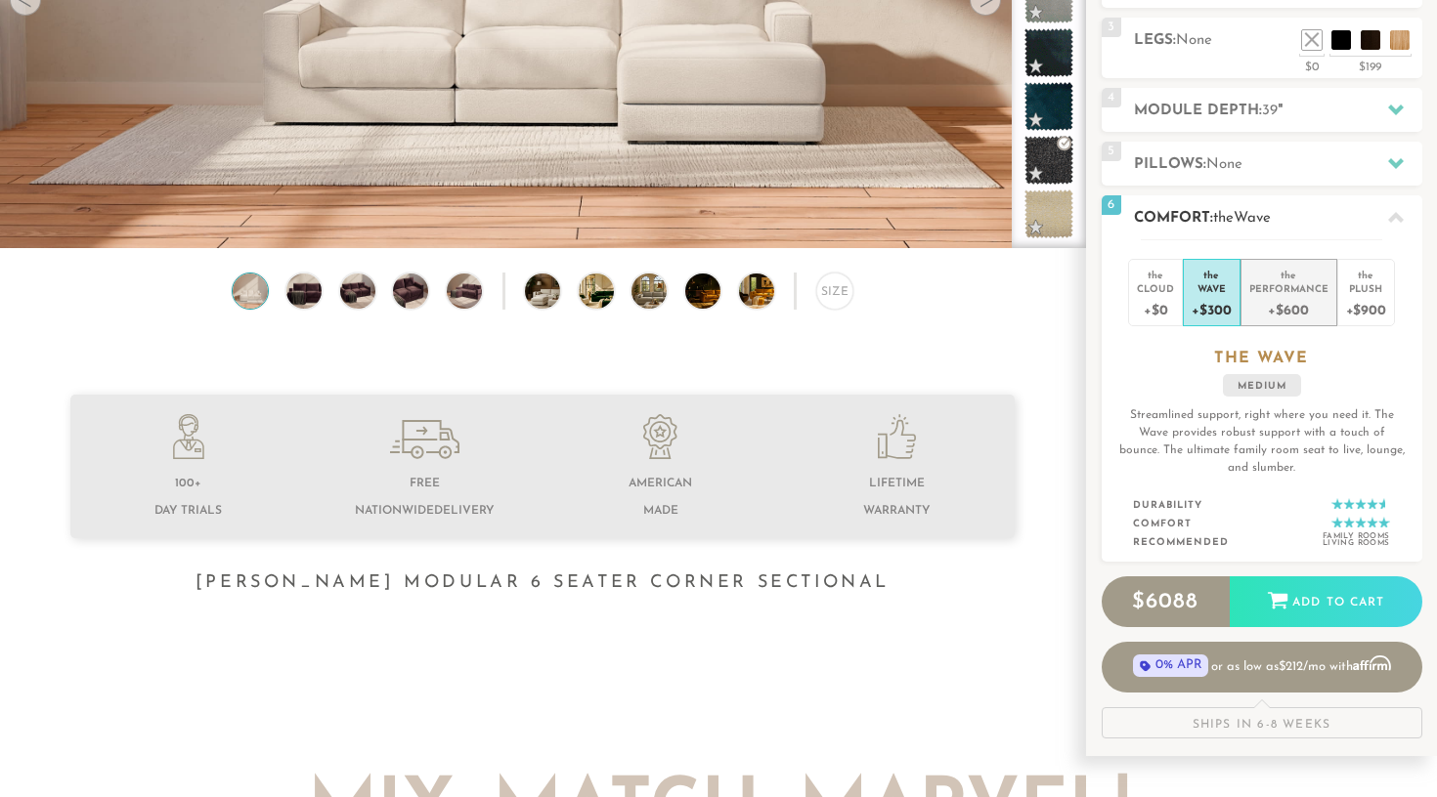
click at [1291, 297] on div "+$600" at bounding box center [1288, 309] width 79 height 28
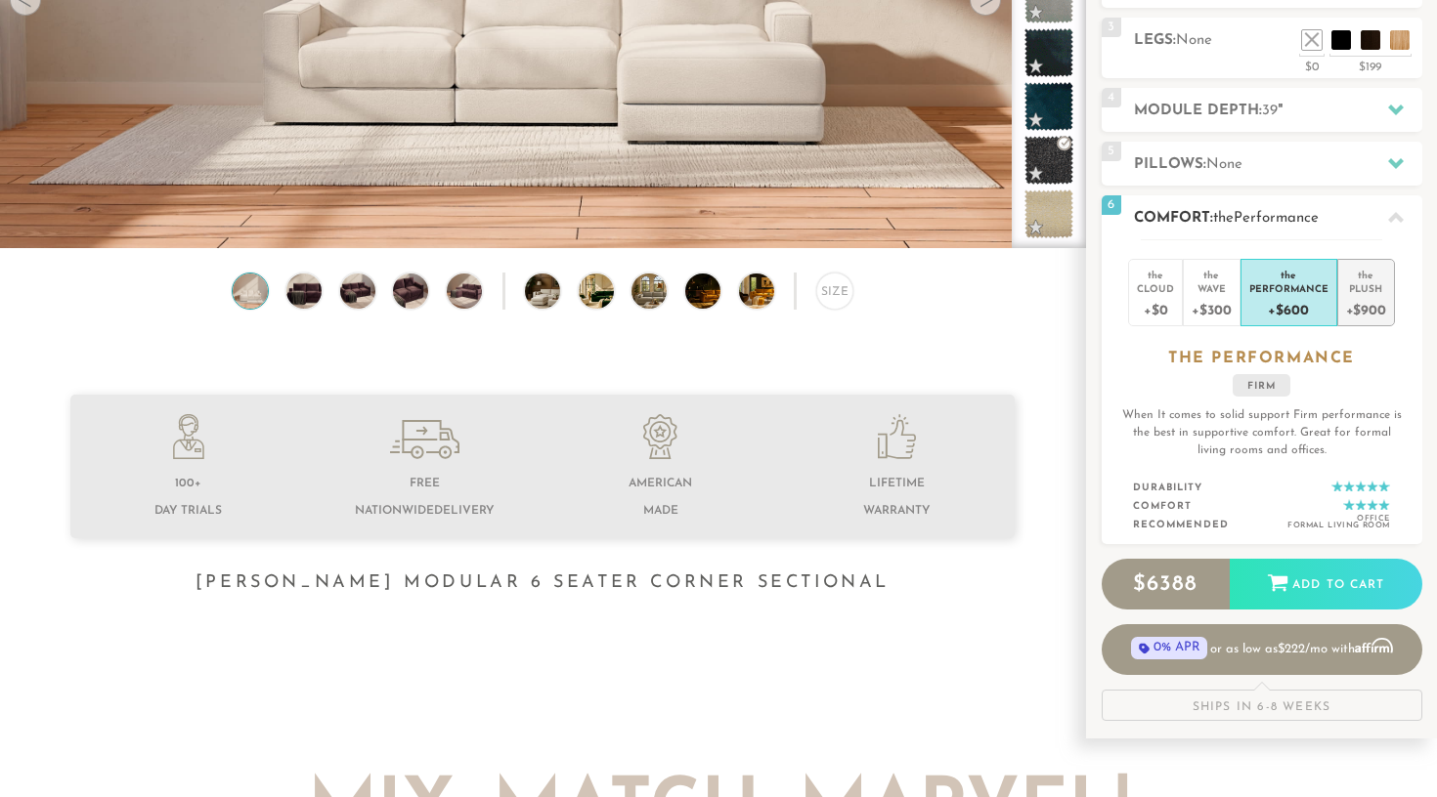
click at [1358, 293] on div "Plush" at bounding box center [1366, 288] width 40 height 14
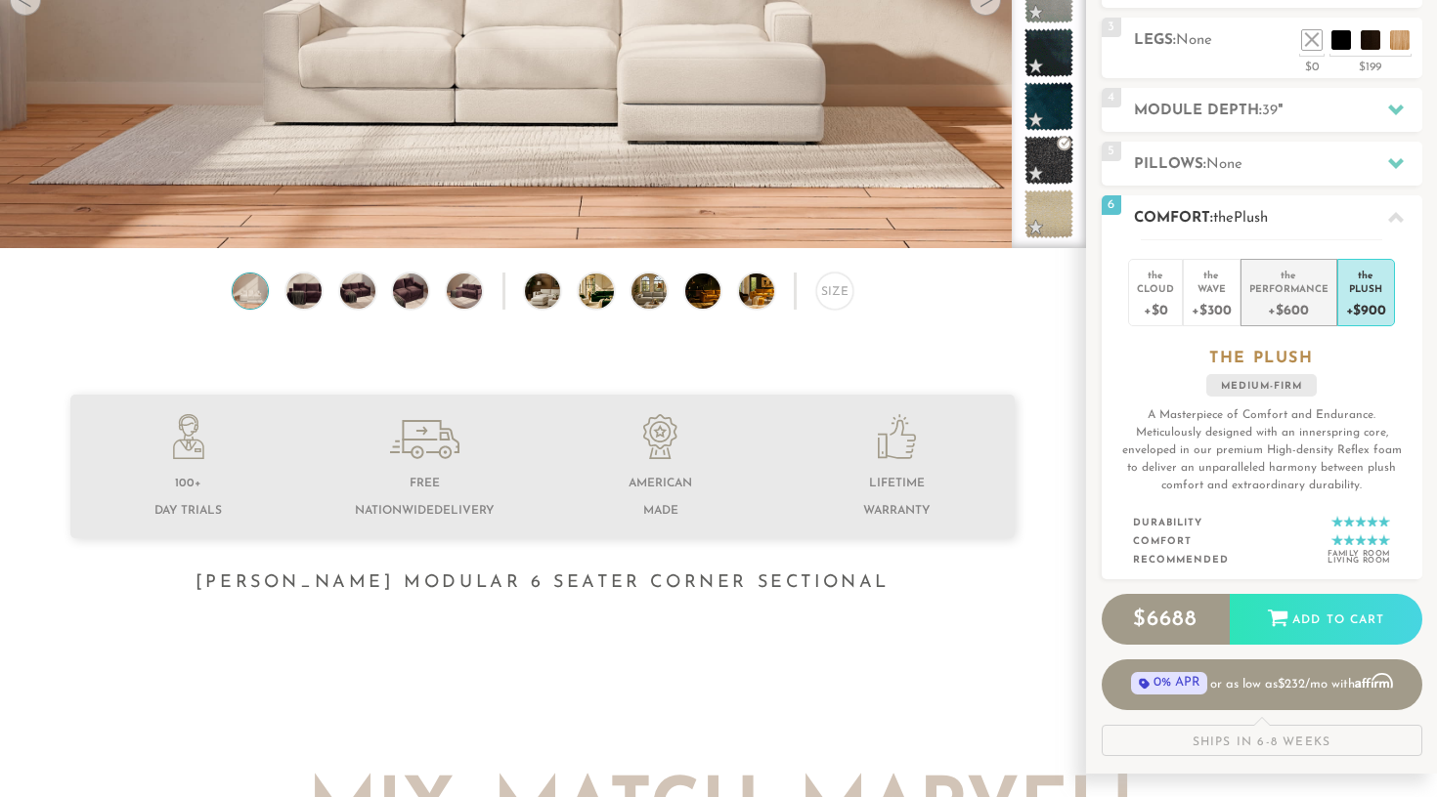
click at [1299, 303] on div "+$600" at bounding box center [1288, 309] width 79 height 28
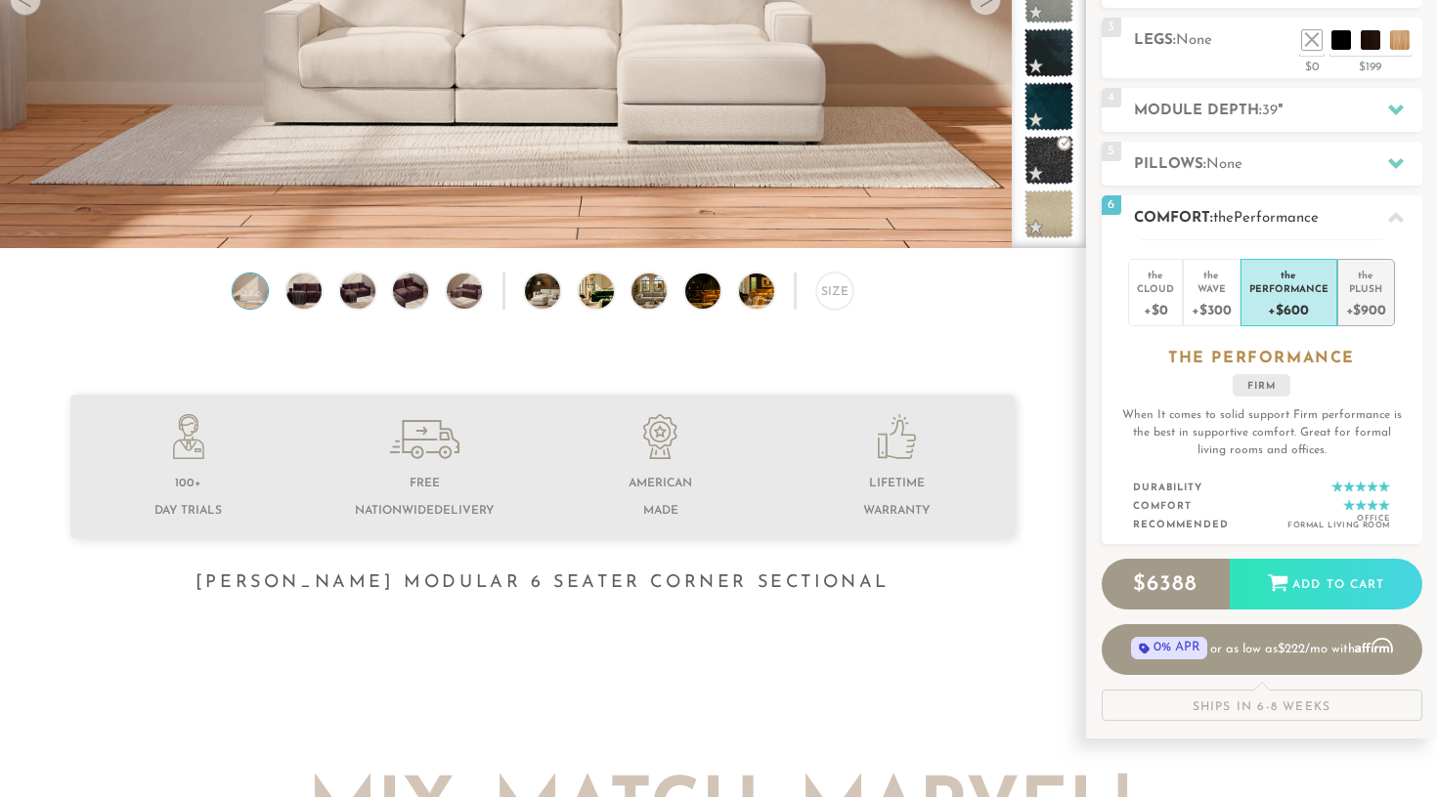
click at [1358, 302] on div "+$900" at bounding box center [1366, 309] width 40 height 28
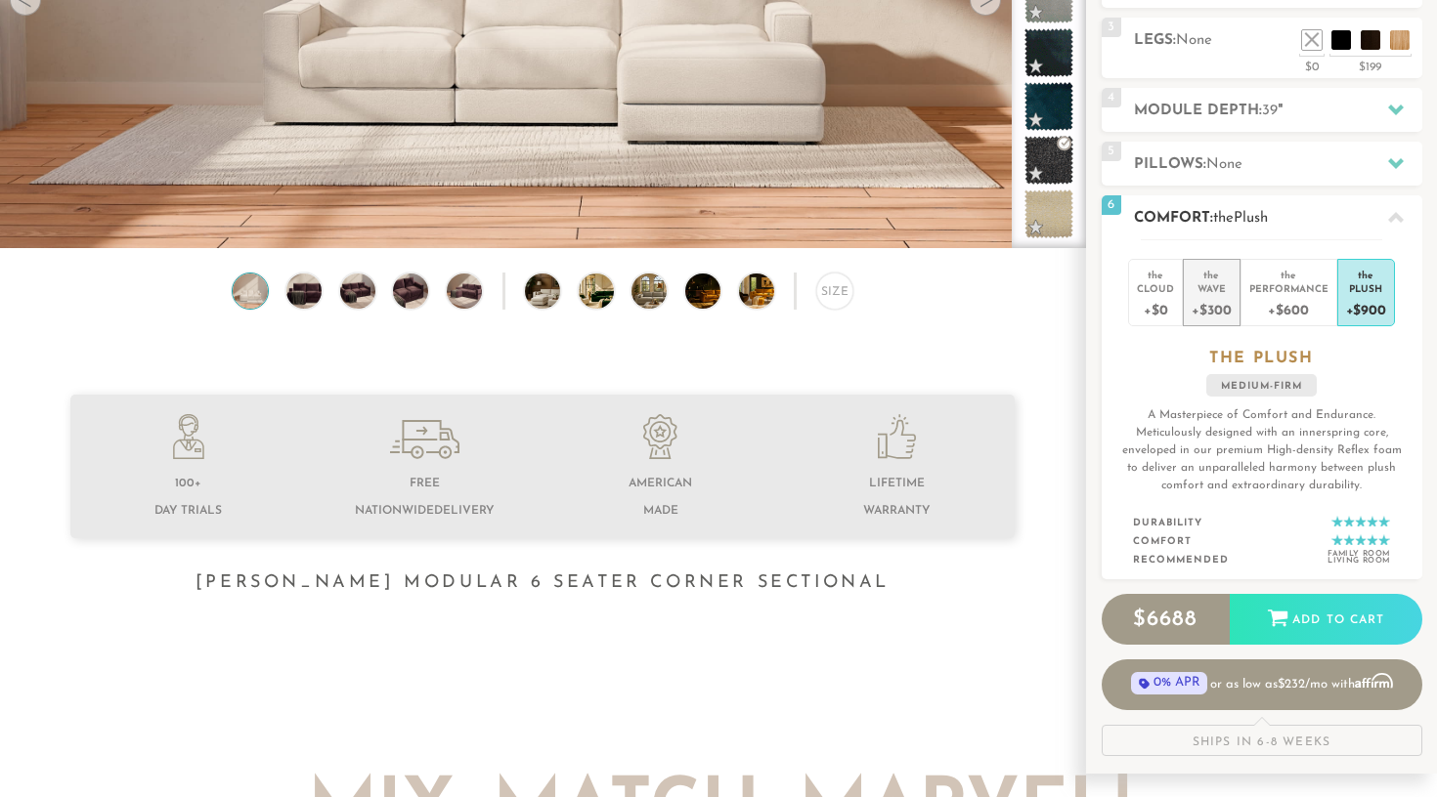
click at [1222, 289] on div "Wave" at bounding box center [1210, 288] width 39 height 14
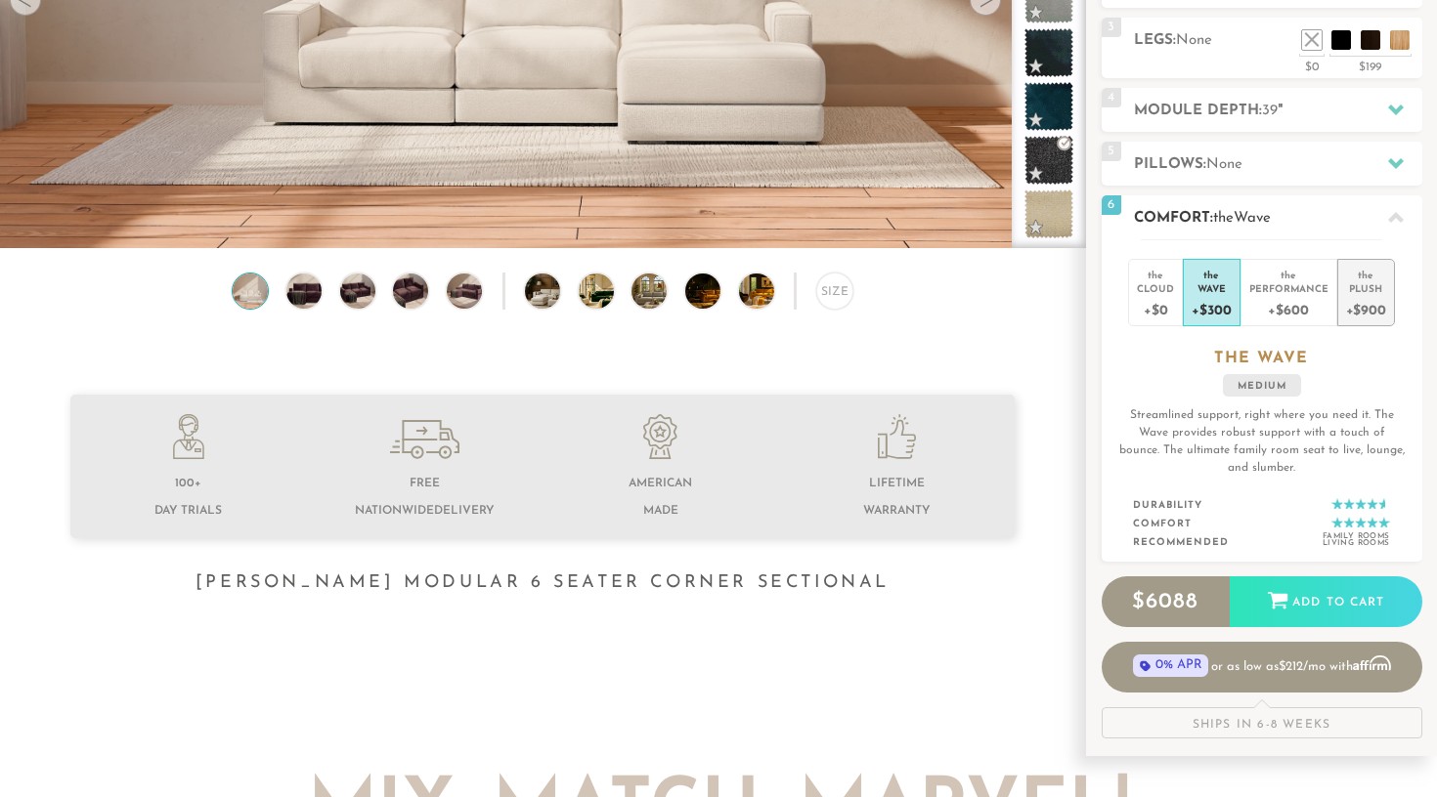
click at [1357, 296] on div "+$900" at bounding box center [1366, 309] width 40 height 28
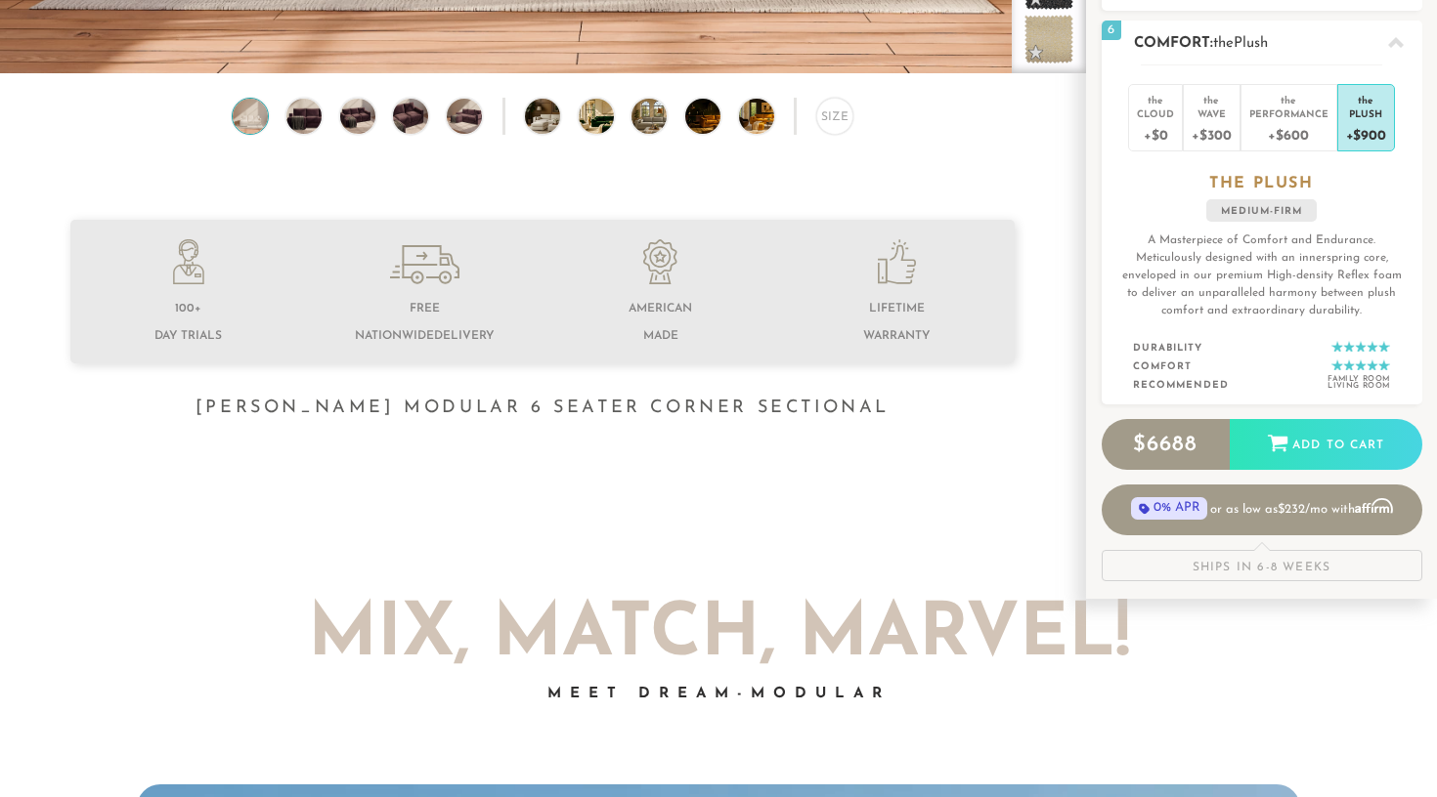
scroll to position [548, 0]
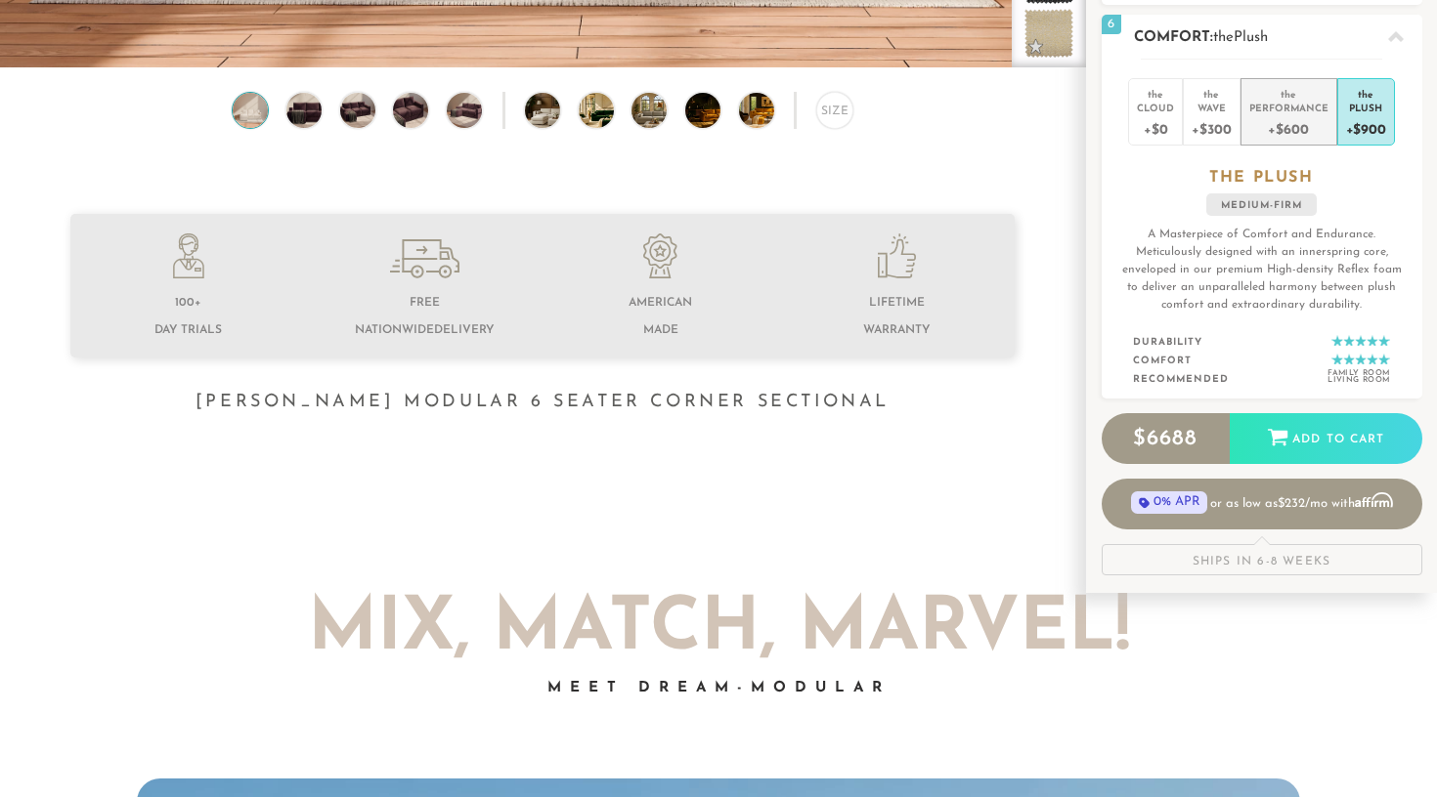
click at [1303, 119] on div "+$600" at bounding box center [1288, 128] width 79 height 28
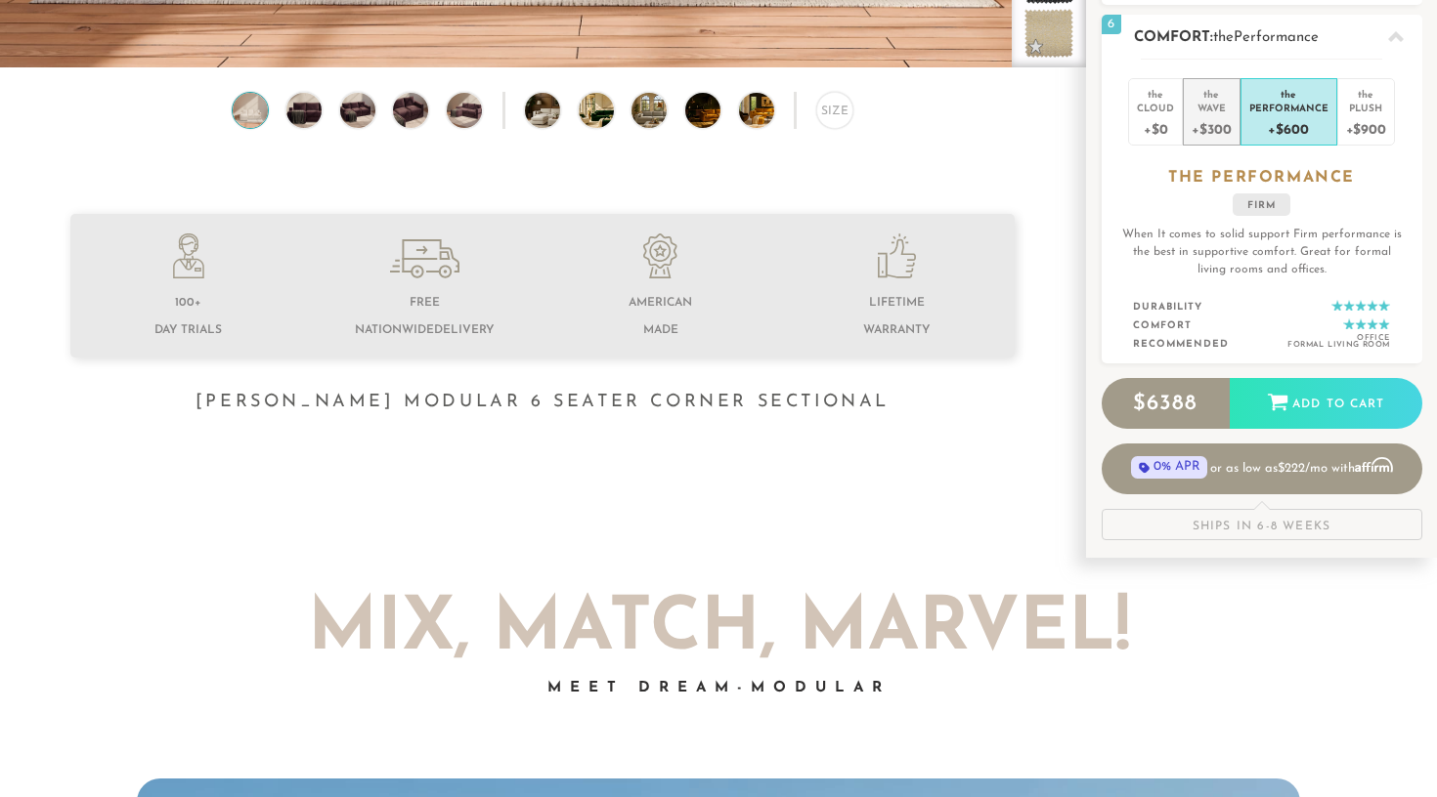
click at [1217, 104] on div "Wave" at bounding box center [1210, 108] width 39 height 14
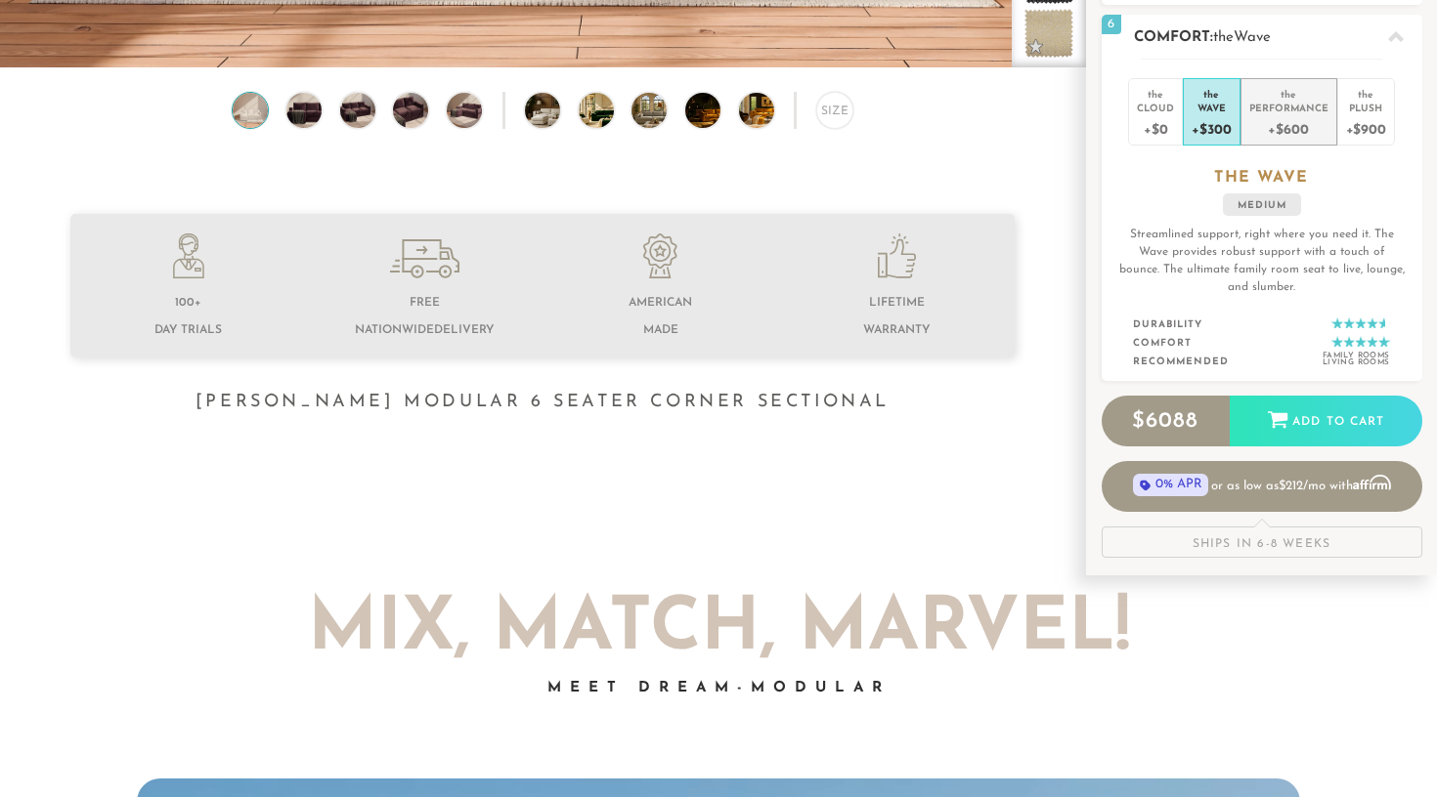
click at [1292, 123] on div "+$600" at bounding box center [1288, 128] width 79 height 28
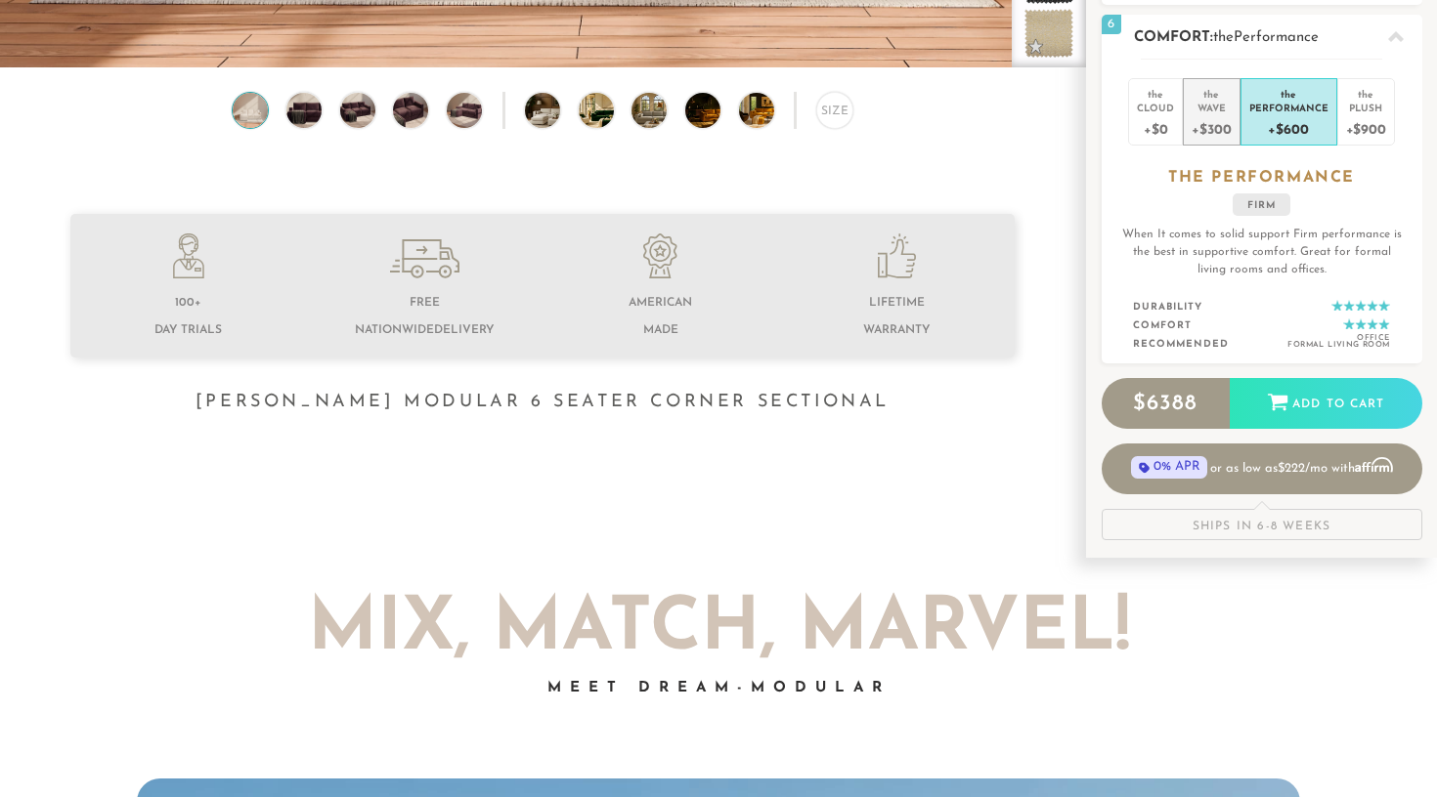
click at [1227, 117] on div "+$300" at bounding box center [1210, 128] width 39 height 28
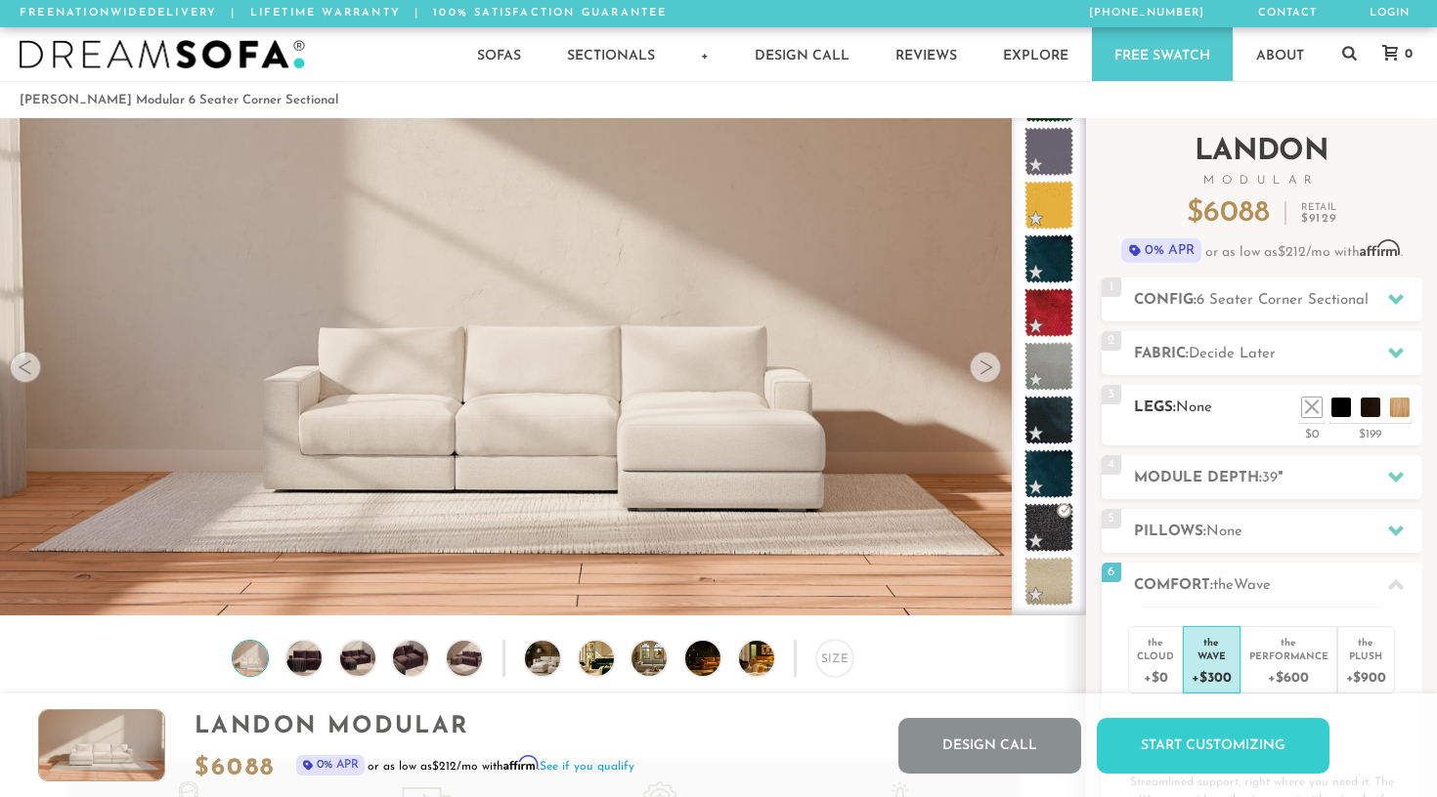
scroll to position [0, 0]
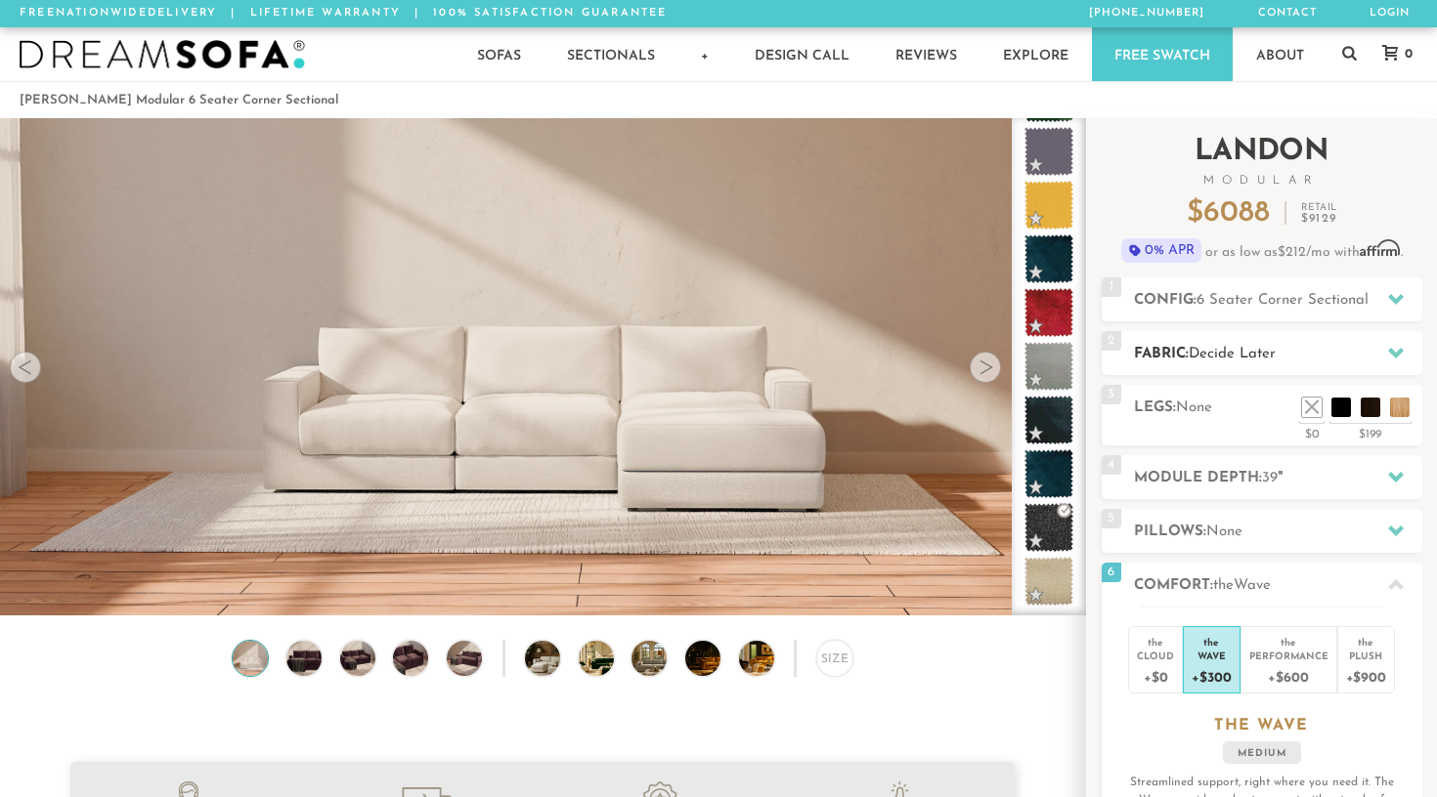
click at [1114, 346] on span "2" at bounding box center [1111, 341] width 20 height 20
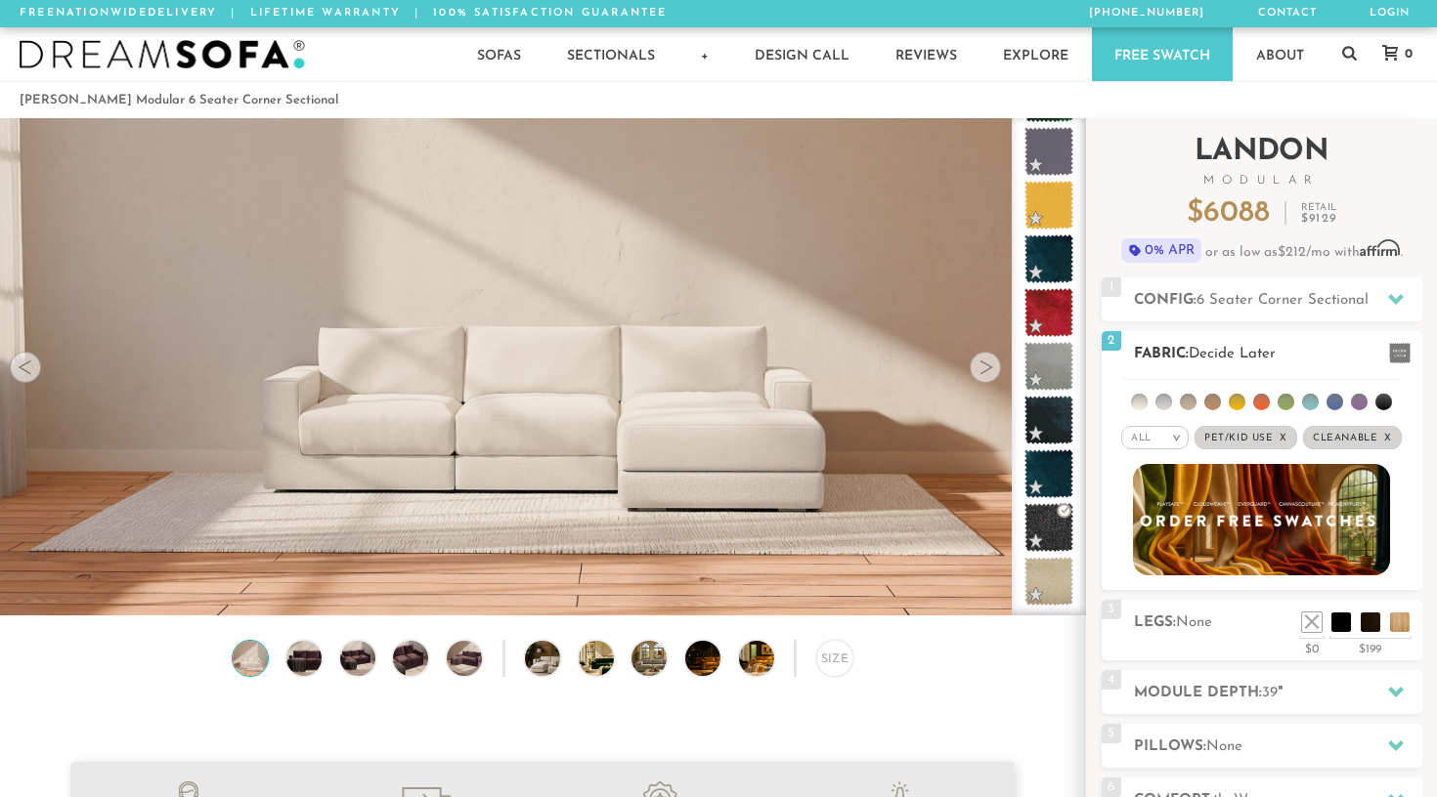
click at [1274, 534] on img at bounding box center [1261, 519] width 282 height 123
